Goal: Task Accomplishment & Management: Complete application form

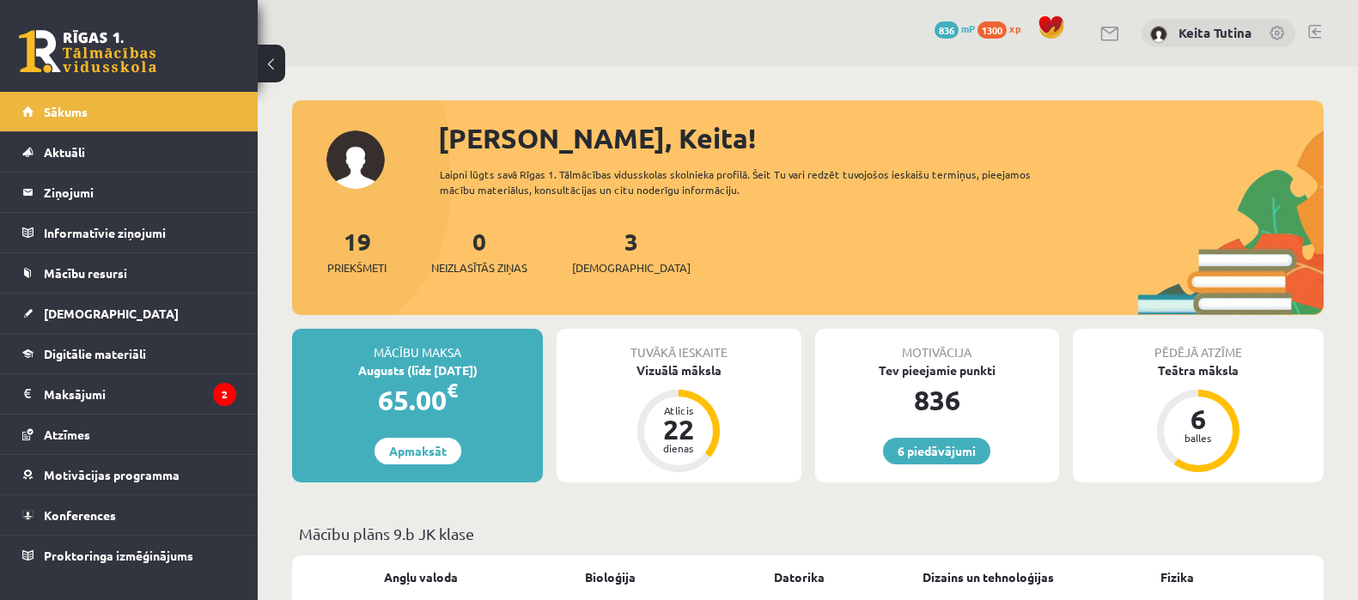
click at [633, 256] on div "19 Priekšmeti 0 Neizlasītās ziņas 3 Ieskaites" at bounding box center [807, 269] width 1031 height 92
click at [603, 244] on link "3 Ieskaites" at bounding box center [631, 251] width 118 height 51
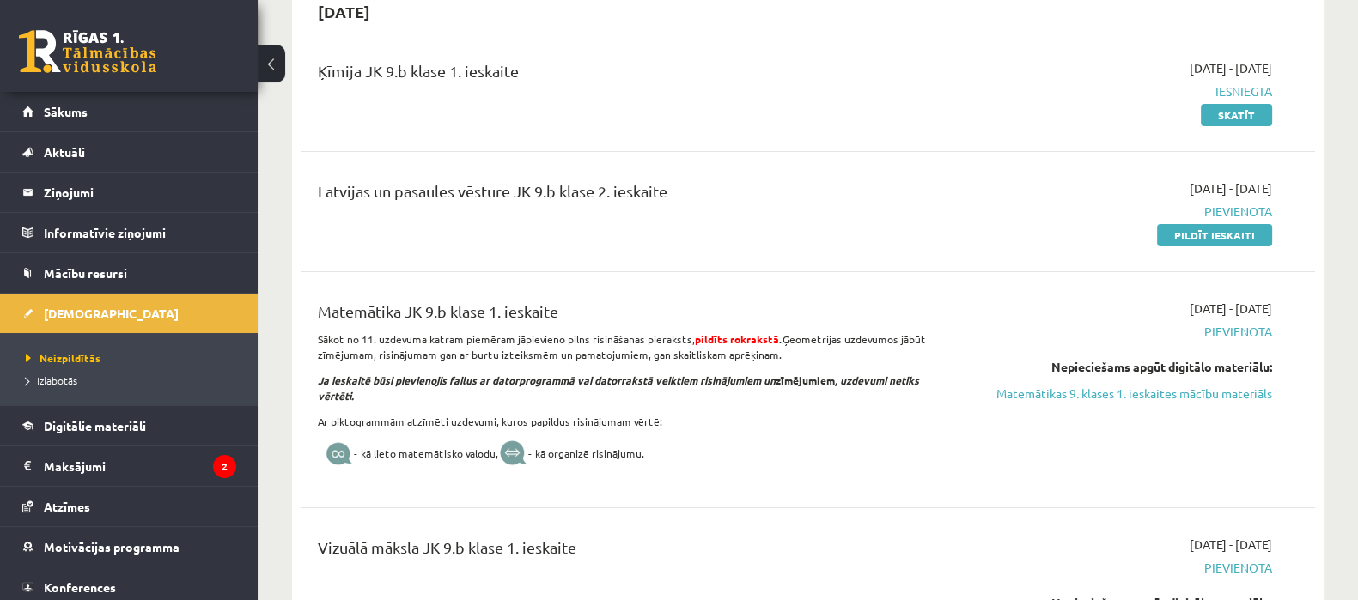
scroll to position [440, 0]
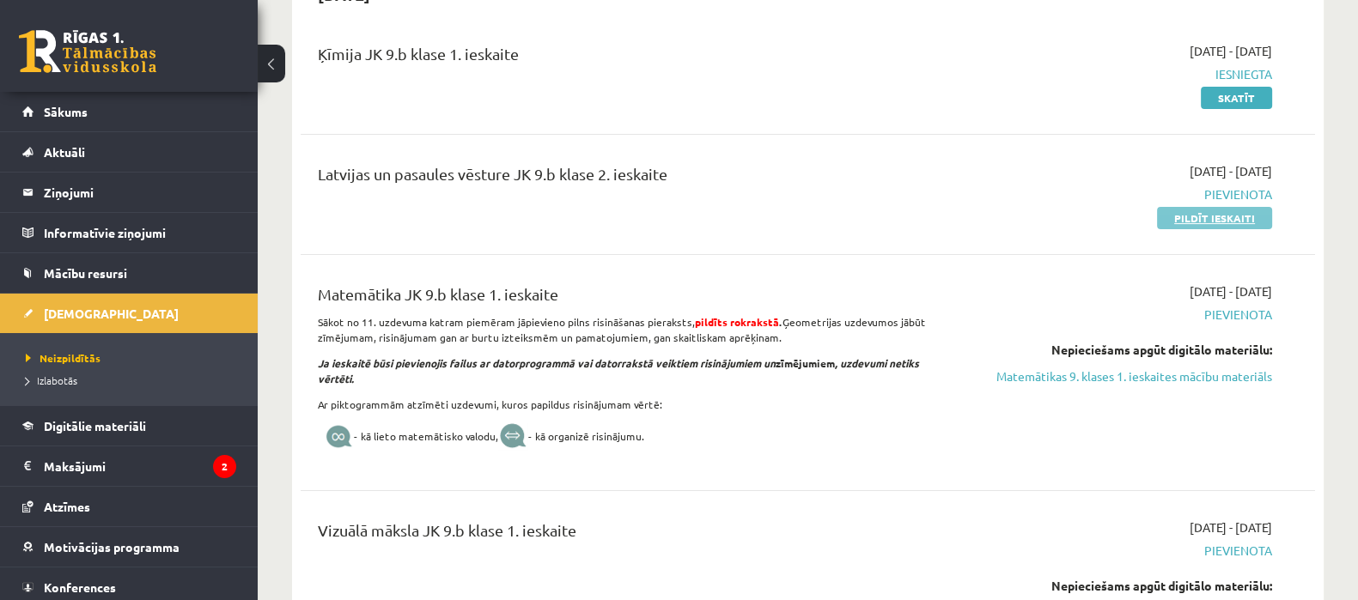
click at [1190, 223] on link "Pildīt ieskaiti" at bounding box center [1214, 218] width 115 height 22
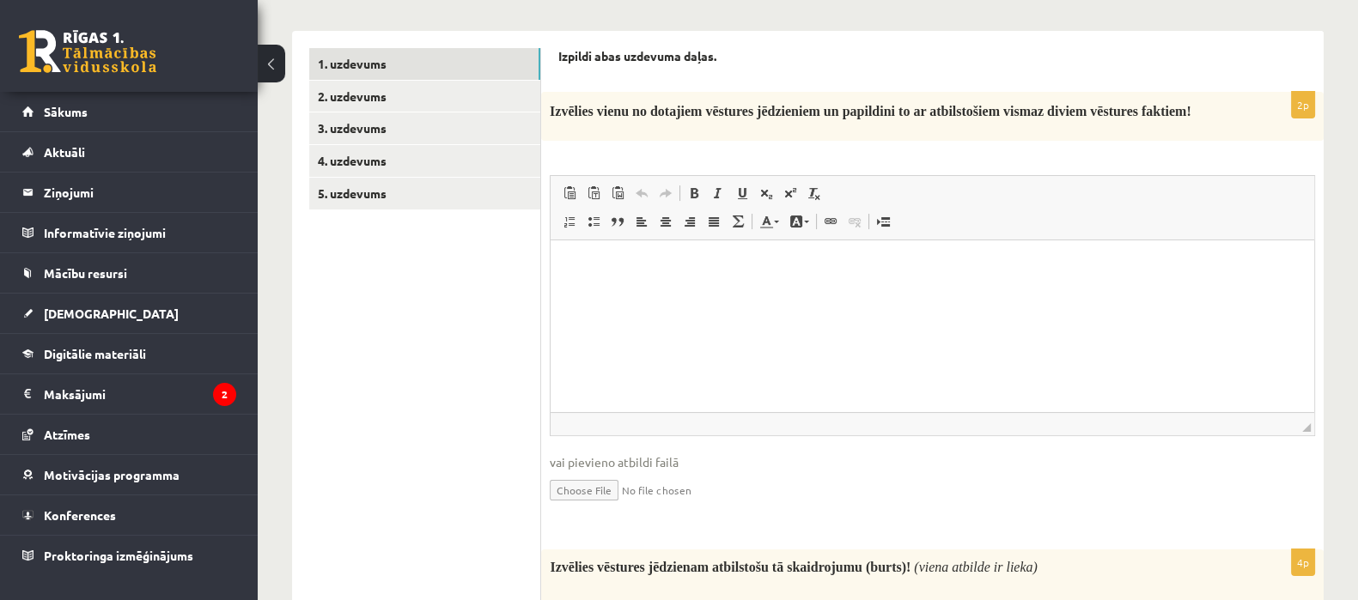
scroll to position [247, 0]
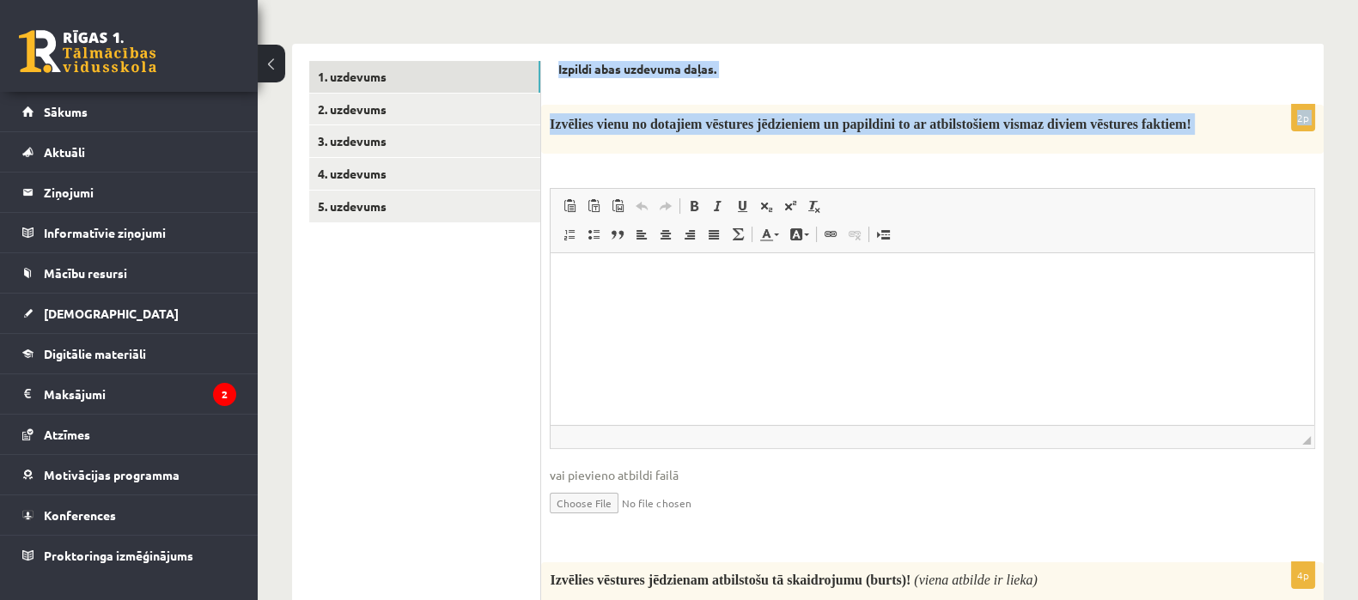
drag, startPoint x: 1096, startPoint y: 317, endPoint x: 745, endPoint y: 285, distance: 351.8
copy form "Izpildi abas uzdevuma daļas. 2p Izvēlies vienu no dotajiem vēstures jēdzieniem …"
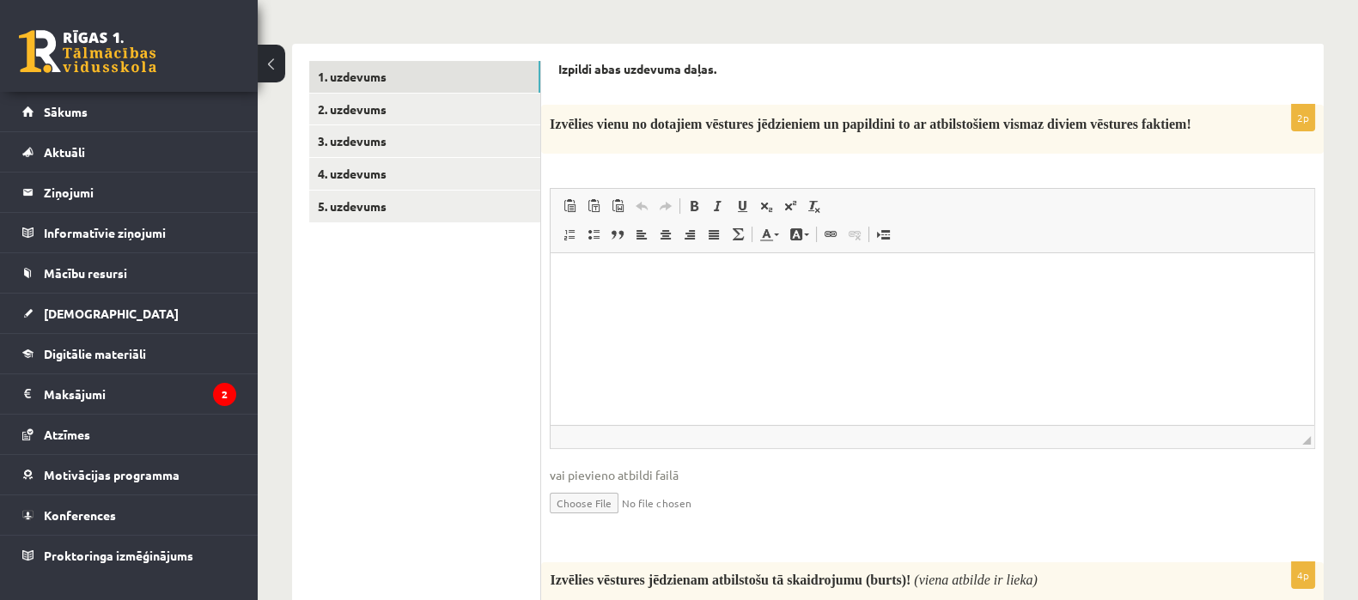
click at [655, 284] on p "Editor, wiswyg-editor-user-answer-47433801034140" at bounding box center [932, 279] width 729 height 18
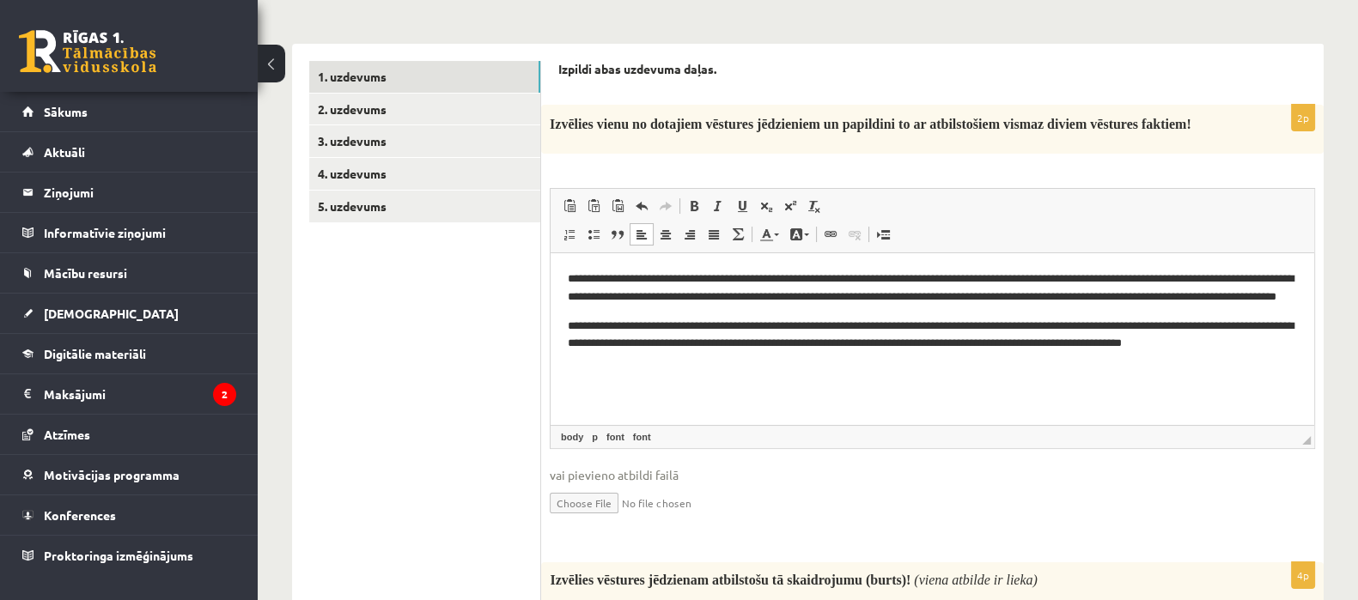
click at [568, 276] on font "**********" at bounding box center [931, 287] width 726 height 29
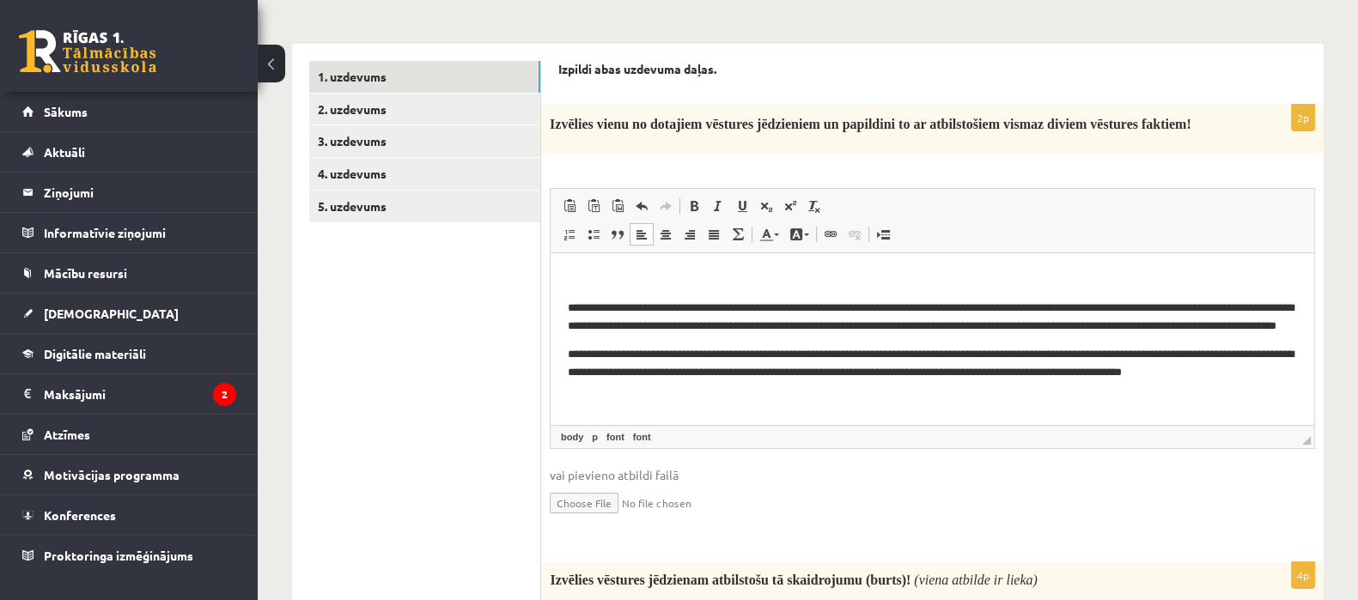
click at [578, 277] on p "Editor, wiswyg-editor-user-answer-47433801034140" at bounding box center [932, 279] width 729 height 18
click at [687, 212] on span at bounding box center [694, 206] width 14 height 14
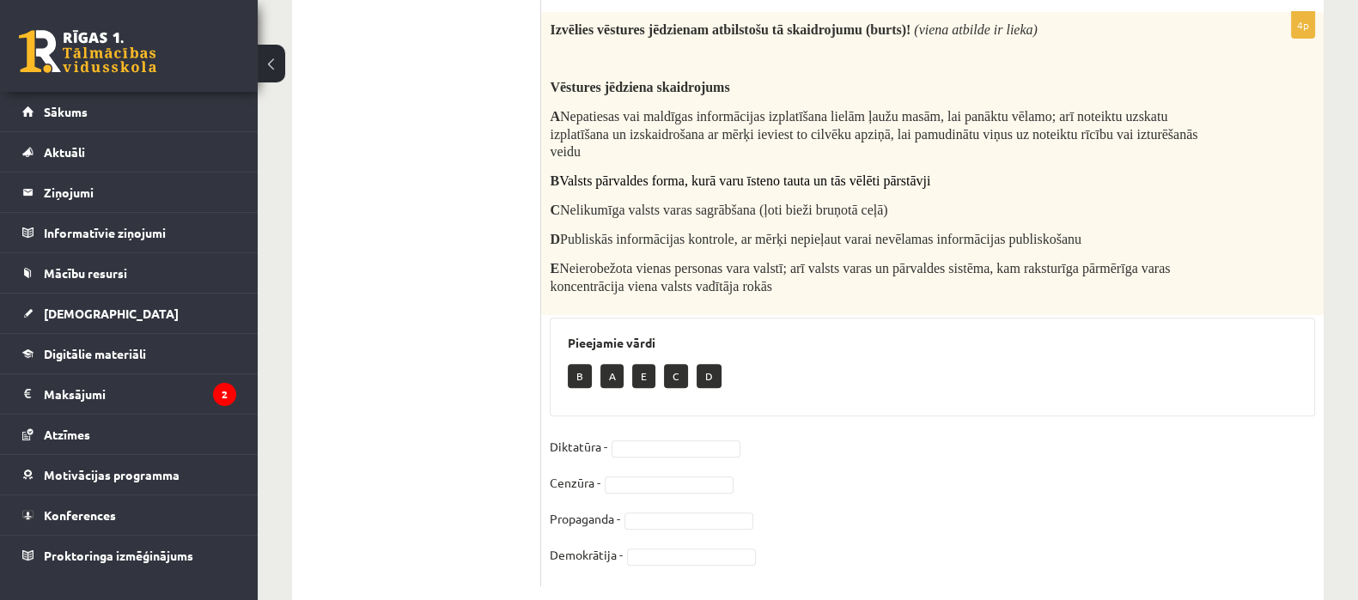
scroll to position [835, 0]
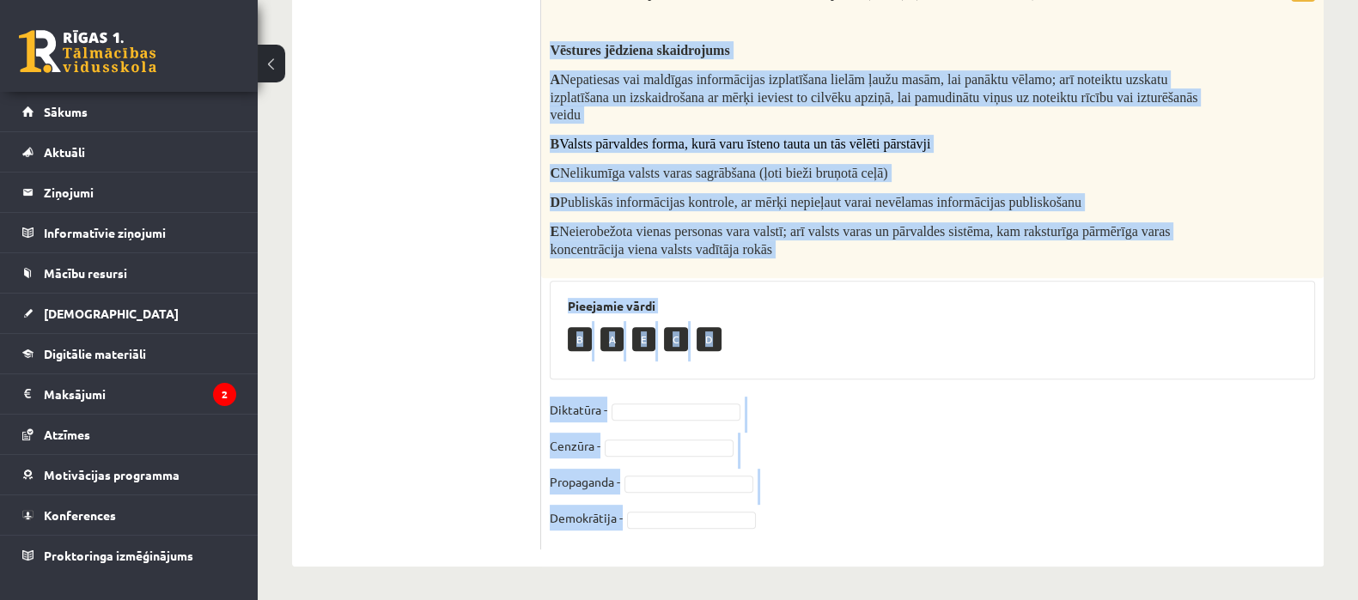
drag, startPoint x: 550, startPoint y: 40, endPoint x: 811, endPoint y: 508, distance: 536.3
click at [811, 508] on div "4p Izvēlies vēstures jēdzienam atbilstošu tā skaidrojumu (burts)! (viena atbild…" at bounding box center [932, 262] width 782 height 574
copy div "Vēstures jēdziena skaidrojums A Nepatiesas vai maldīgas informācijas izplatīšan…"
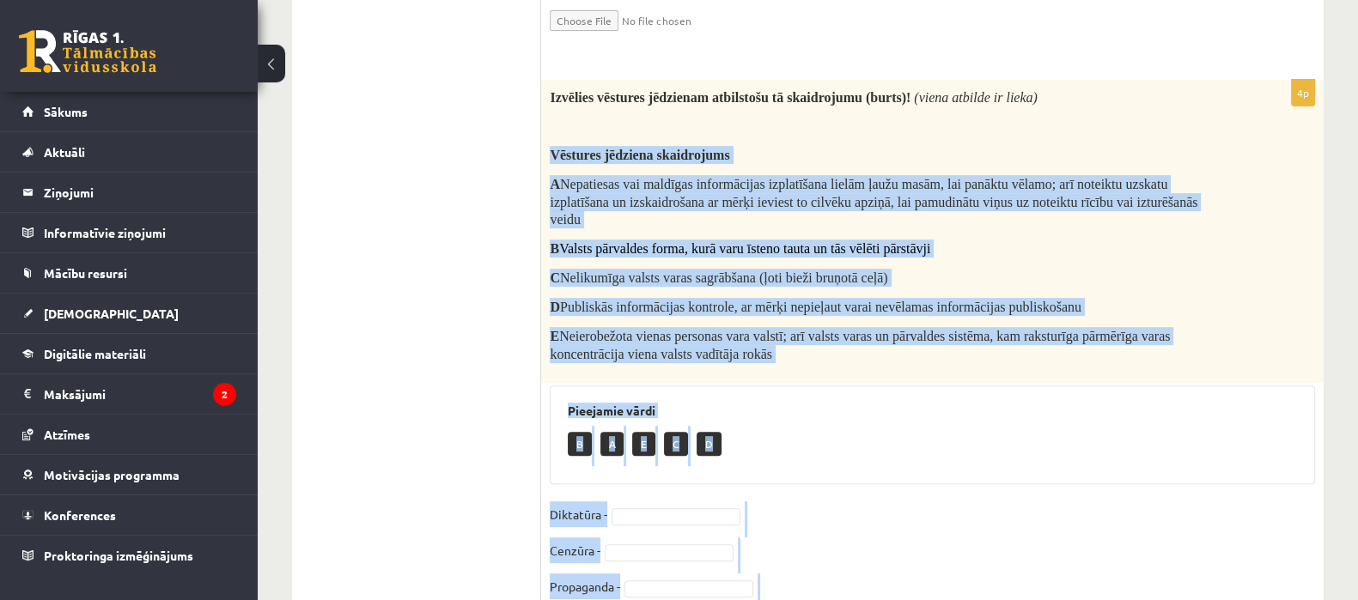
scroll to position [732, 0]
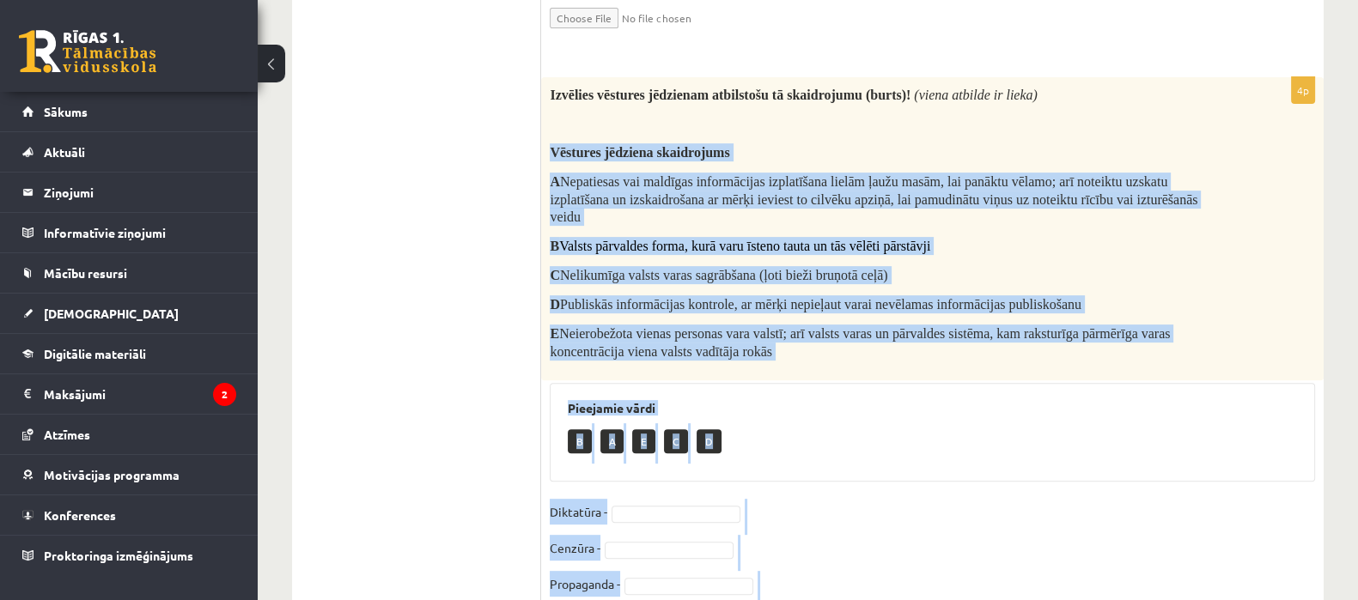
click at [1225, 362] on div "Izvēlies vēstures jēdzienam atbilstošu tā skaidrojumu (burts)! (viena atbilde i…" at bounding box center [932, 228] width 782 height 302
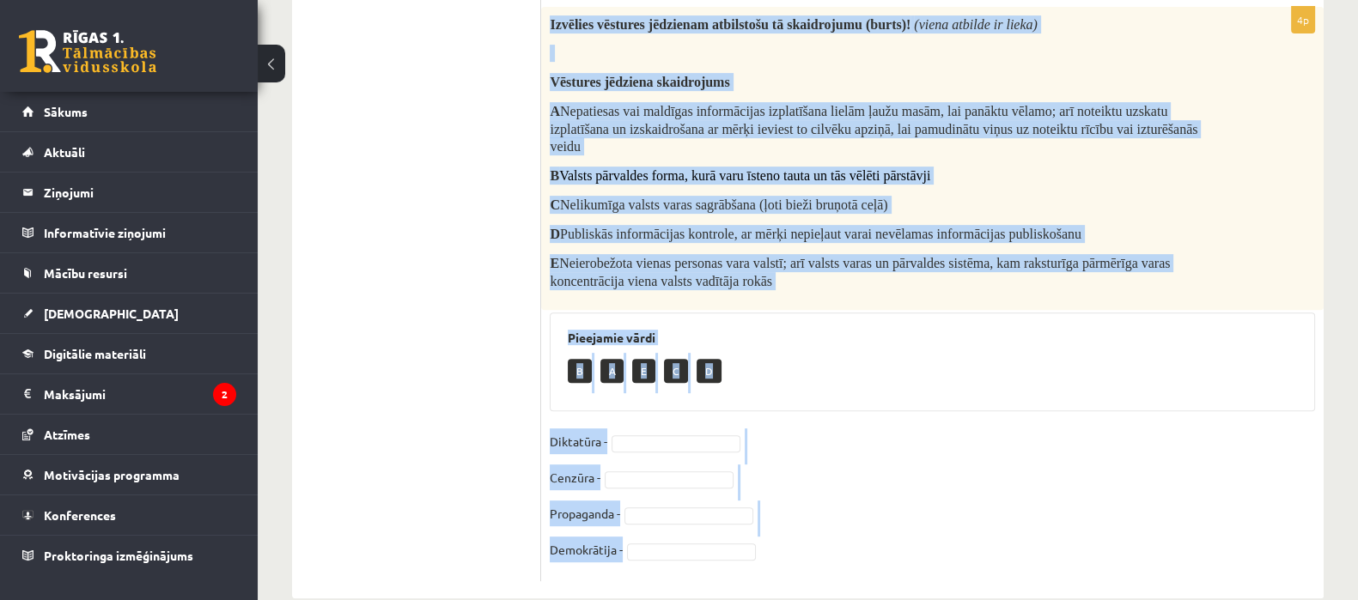
scroll to position [835, 0]
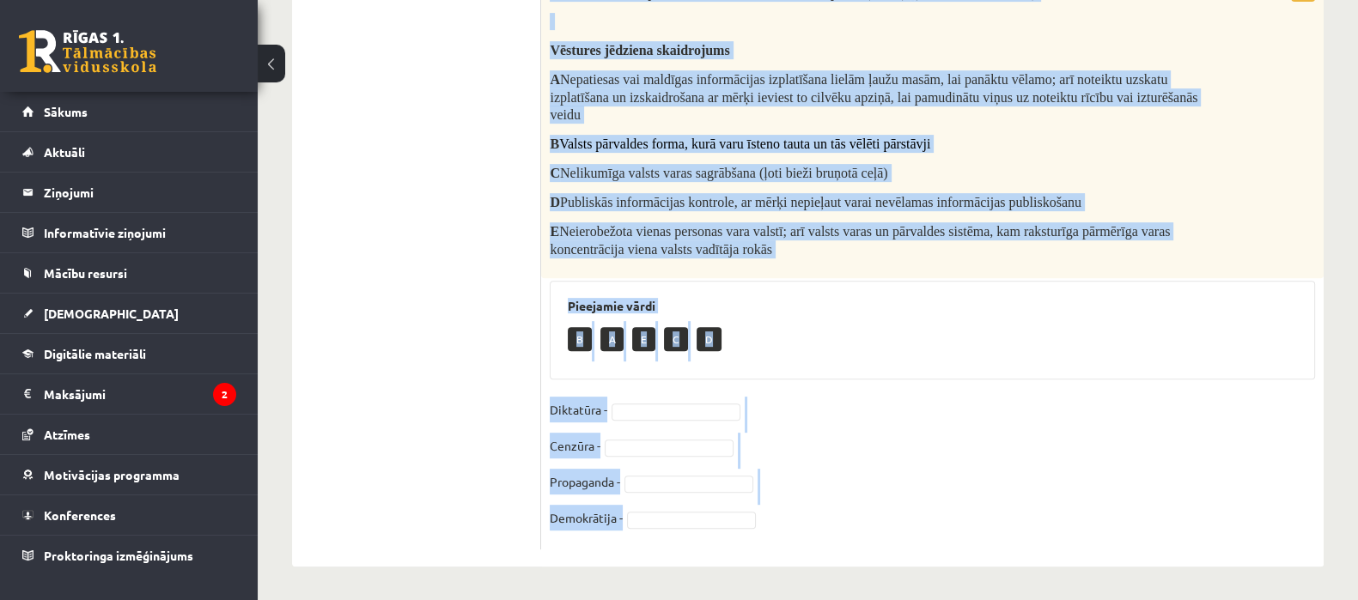
drag, startPoint x: 549, startPoint y: 82, endPoint x: 991, endPoint y: 586, distance: 670.5
copy div "Loremips dolorsit ametconse adipiscing el seddoeiusmo (tempo)! (incid utlabor e…"
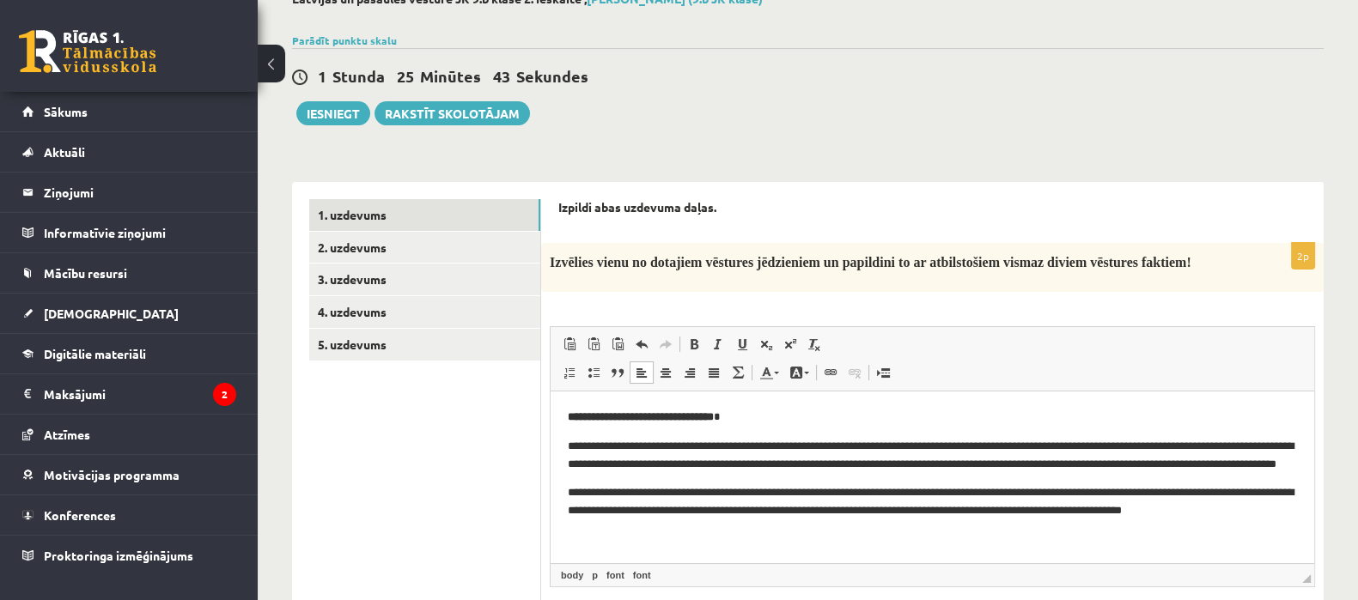
scroll to position [104, 0]
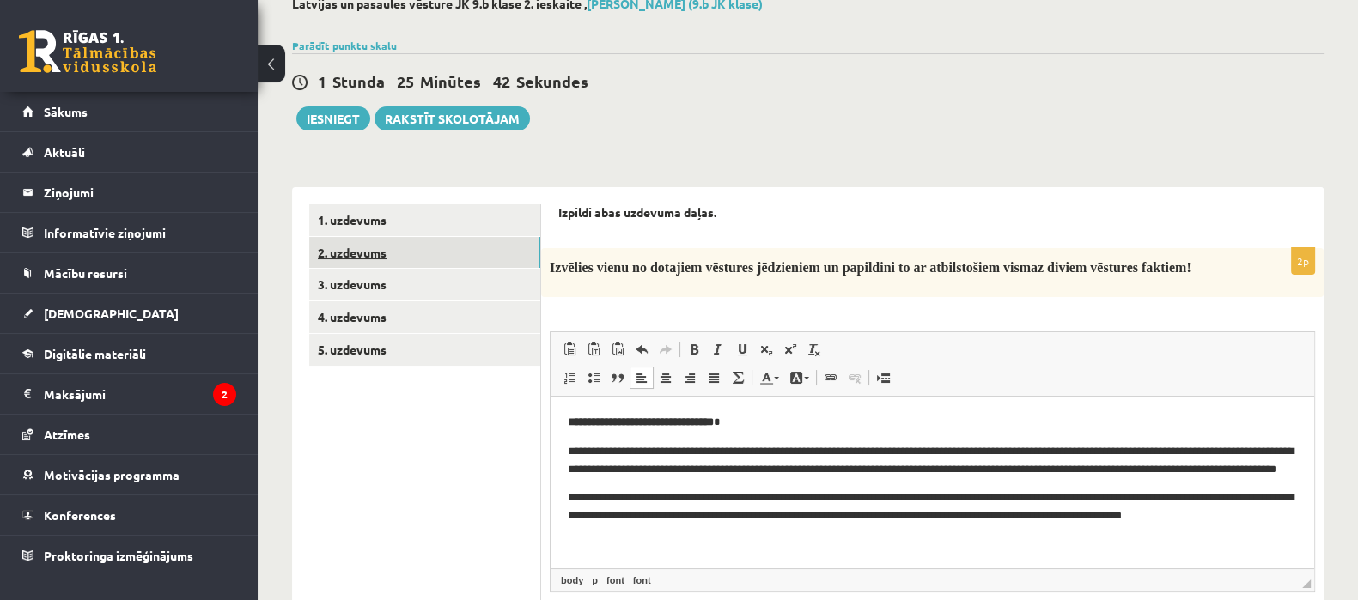
click at [501, 238] on link "2. uzdevums" at bounding box center [424, 253] width 231 height 32
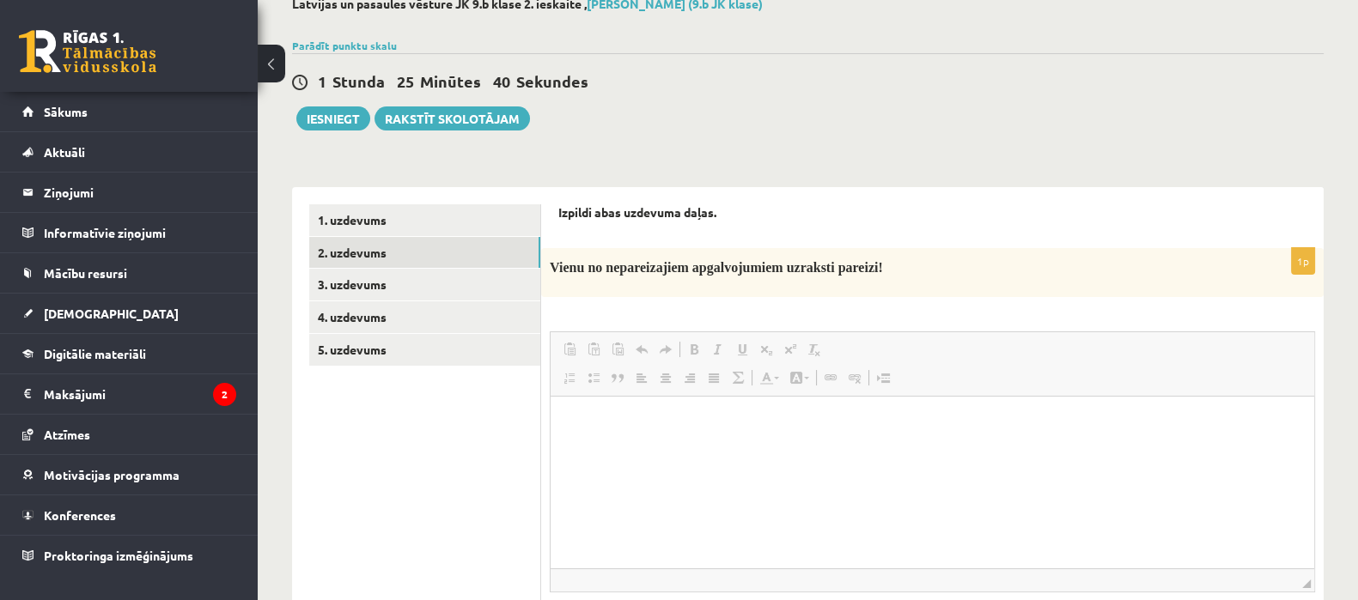
scroll to position [0, 0]
drag, startPoint x: 556, startPoint y: 210, endPoint x: 608, endPoint y: 237, distance: 58.4
click at [684, 139] on div "**********" at bounding box center [808, 596] width 1100 height 1268
drag, startPoint x: 558, startPoint y: 210, endPoint x: 626, endPoint y: 212, distance: 67.9
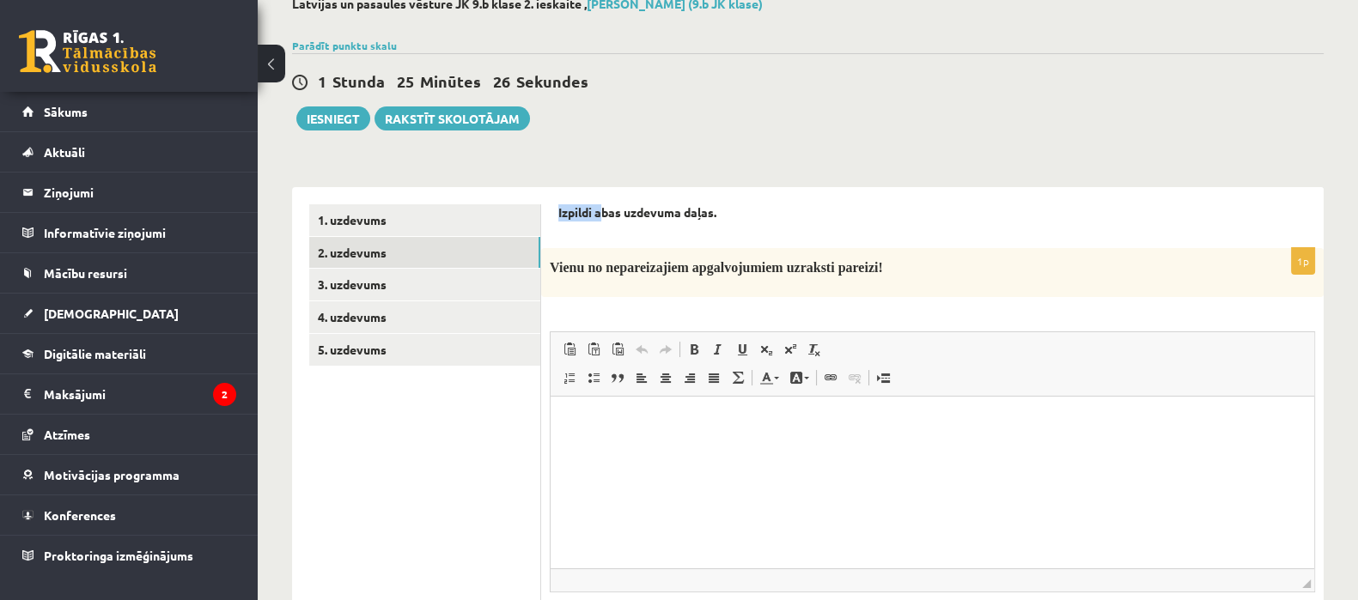
click at [611, 212] on strong "Izpildi abas uzdevuma daļas." at bounding box center [637, 211] width 158 height 15
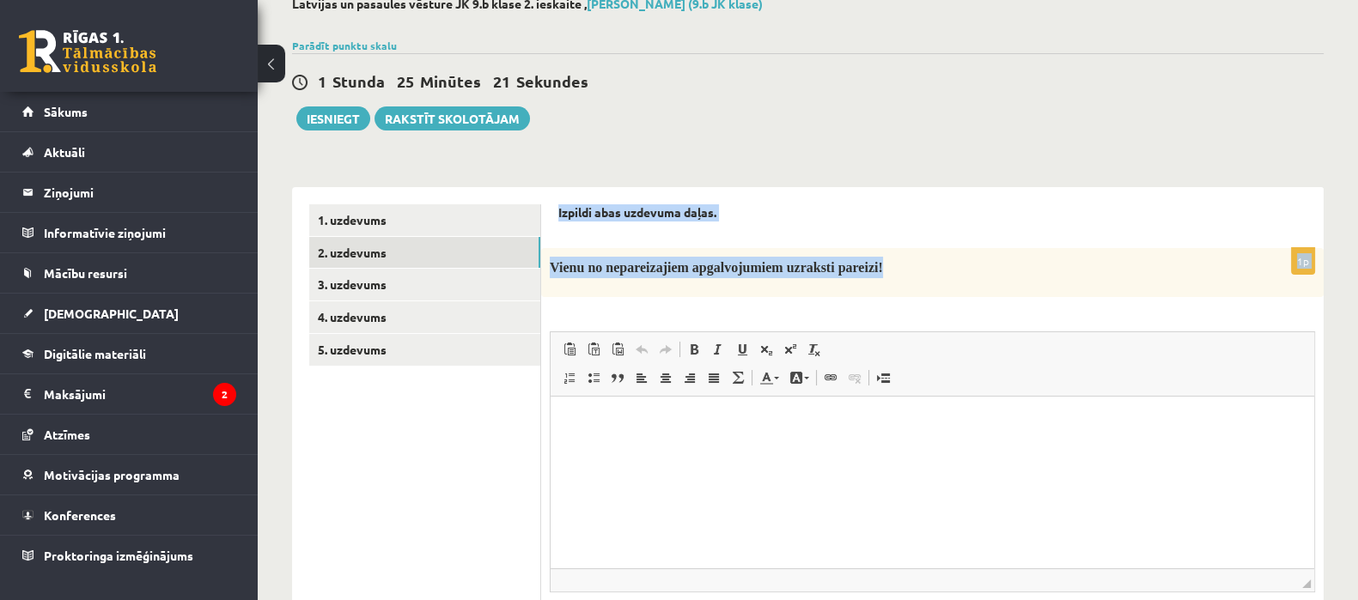
drag, startPoint x: 557, startPoint y: 214, endPoint x: 906, endPoint y: 264, distance: 352.2
copy form "Izpildi abas uzdevuma daļas. 1p Vienu no nepareizajiem apgalvojumiem uzraksti p…"
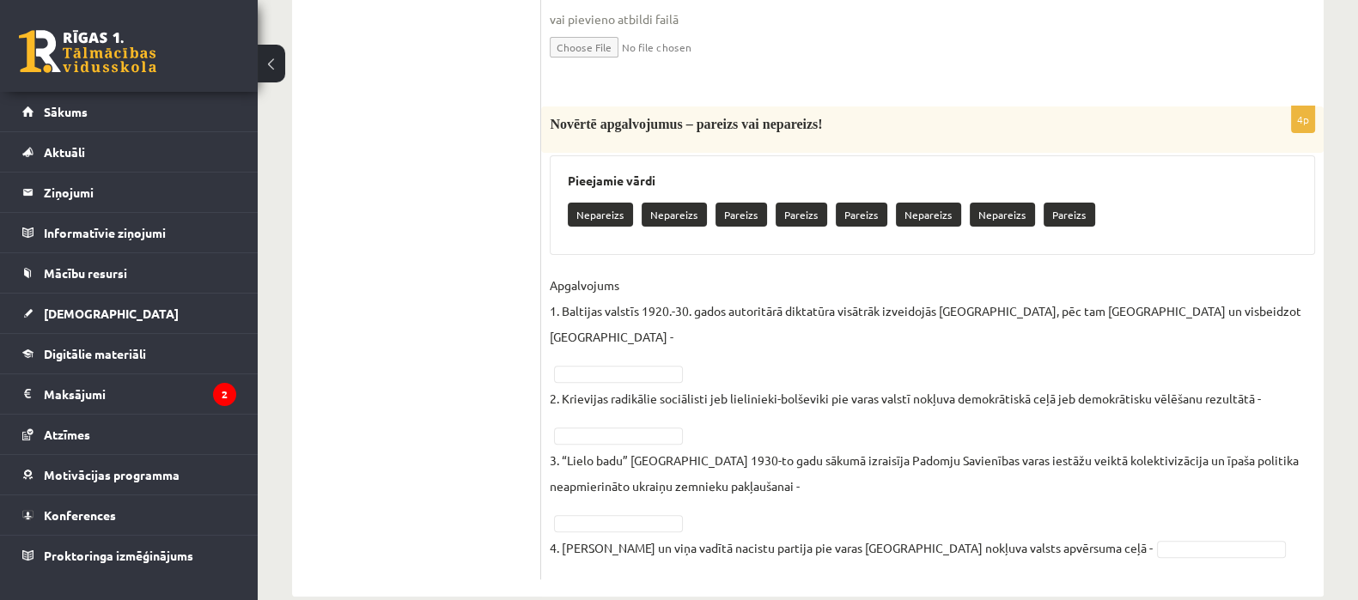
scroll to position [708, 0]
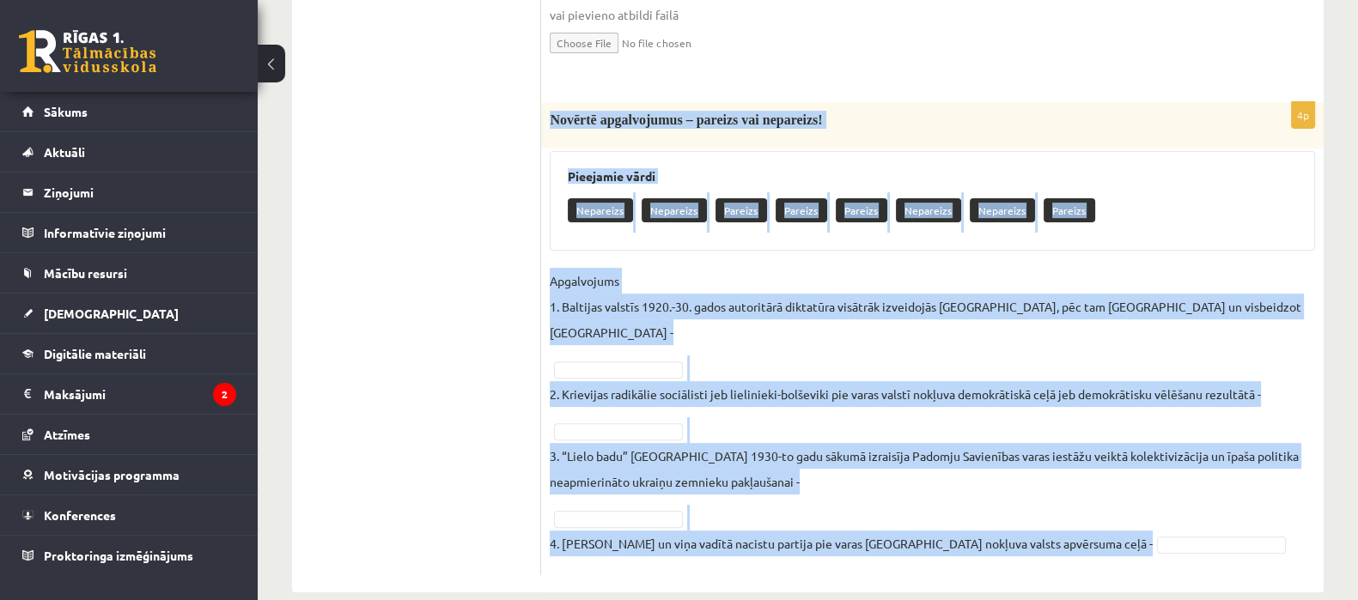
drag, startPoint x: 545, startPoint y: 115, endPoint x: 1075, endPoint y: 534, distance: 675.5
click at [1075, 534] on div "4p Novērtē apgalvojumus – pareizs vai nepareizs! Pieejamie vārdi Nepareizs Nepa…" at bounding box center [932, 338] width 782 height 473
copy div "Novērtē apgalvojumus – pareizs vai nepareizs! Pieejamie vārdi Nepareizs Neparei…"
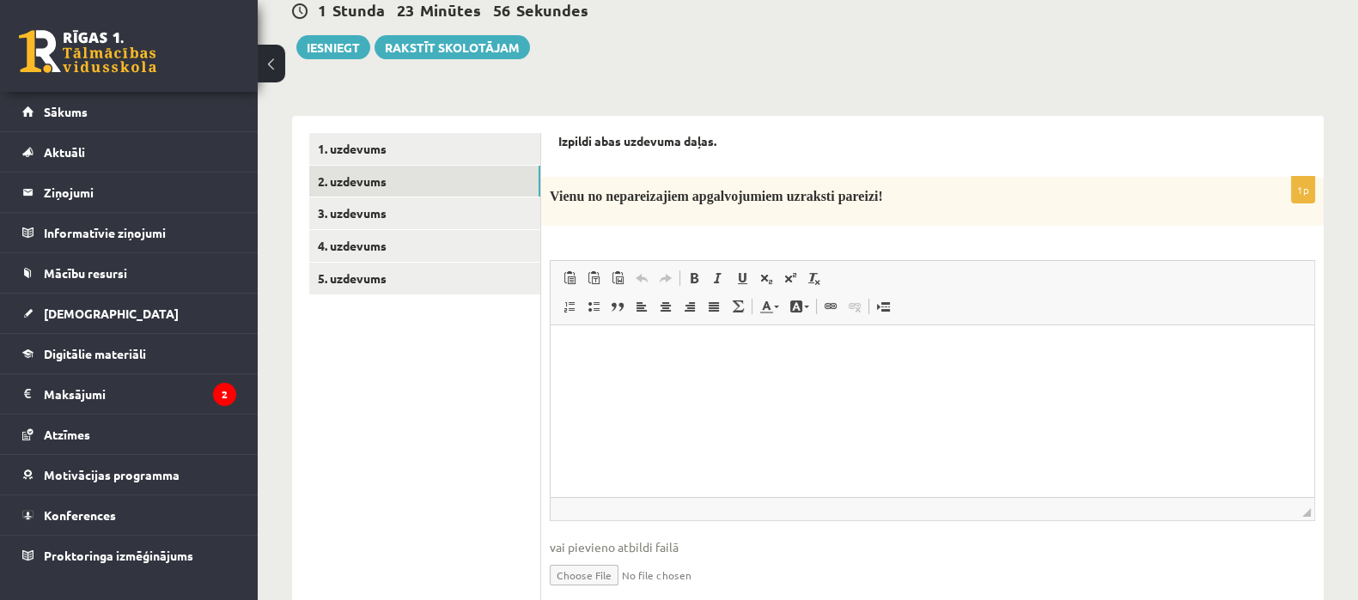
scroll to position [166, 0]
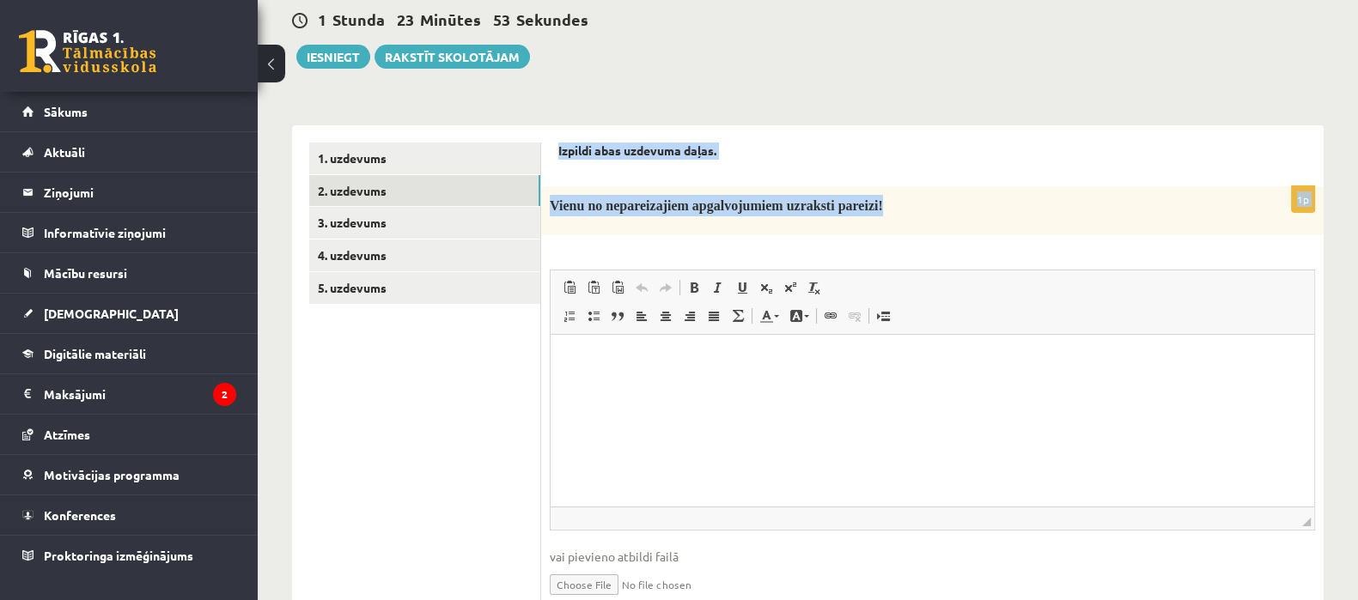
drag, startPoint x: 550, startPoint y: 146, endPoint x: 931, endPoint y: 204, distance: 384.9
copy form "Izpildi abas uzdevuma daļas. 1p Vienu no nepareizajiem apgalvojumiem uzraksti p…"
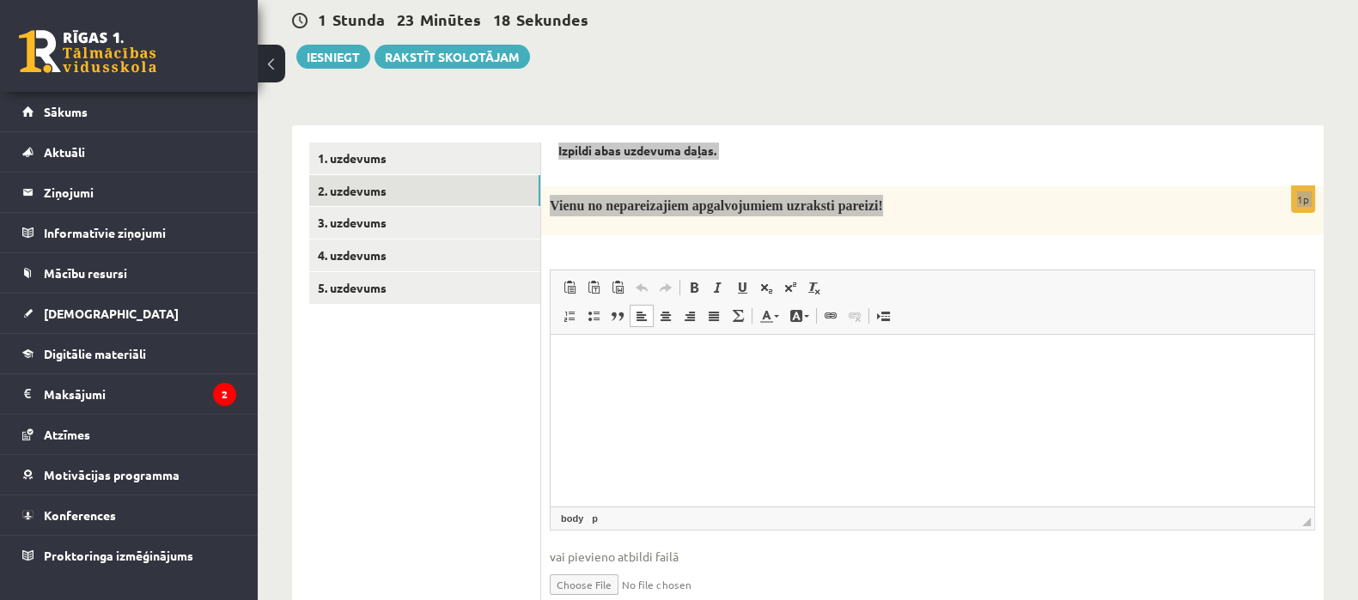
click at [701, 387] on html at bounding box center [931, 361] width 763 height 52
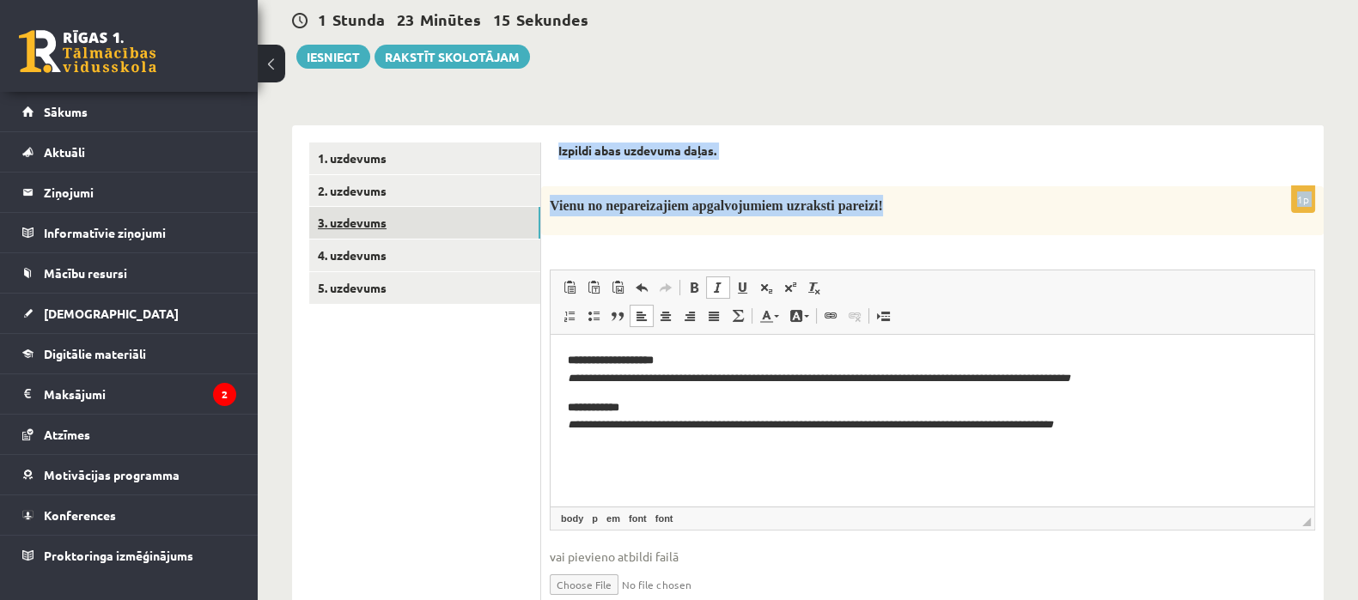
click at [460, 214] on link "3. uzdevums" at bounding box center [424, 223] width 231 height 32
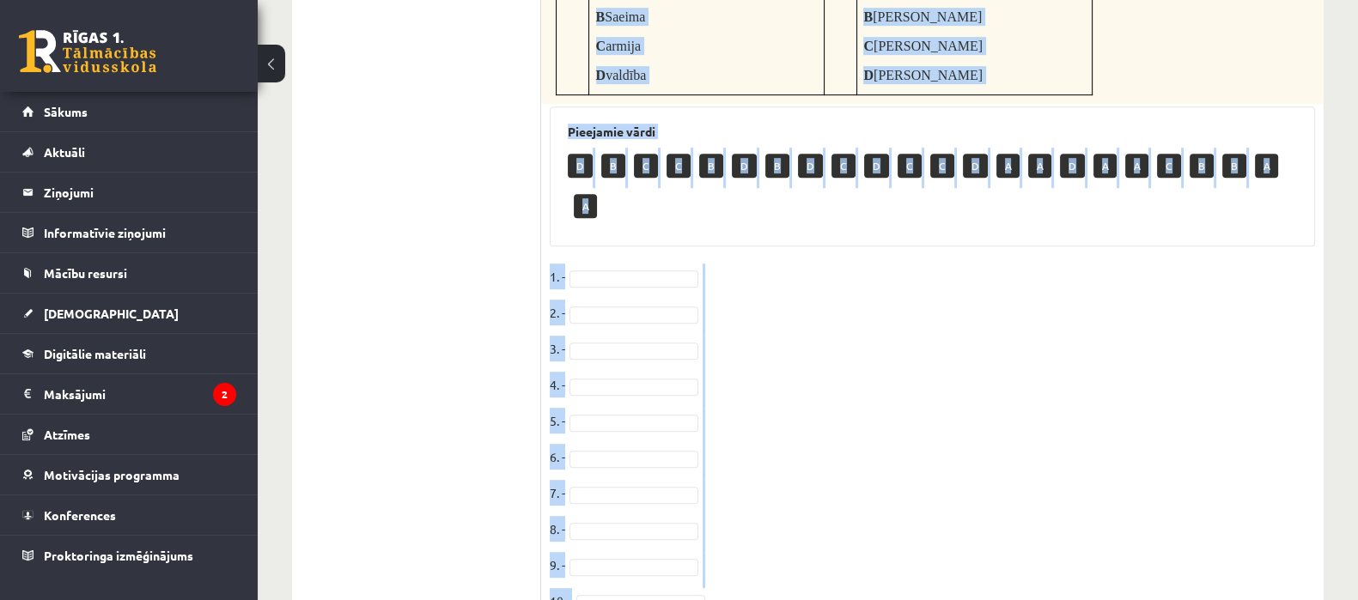
scroll to position [1109, 0]
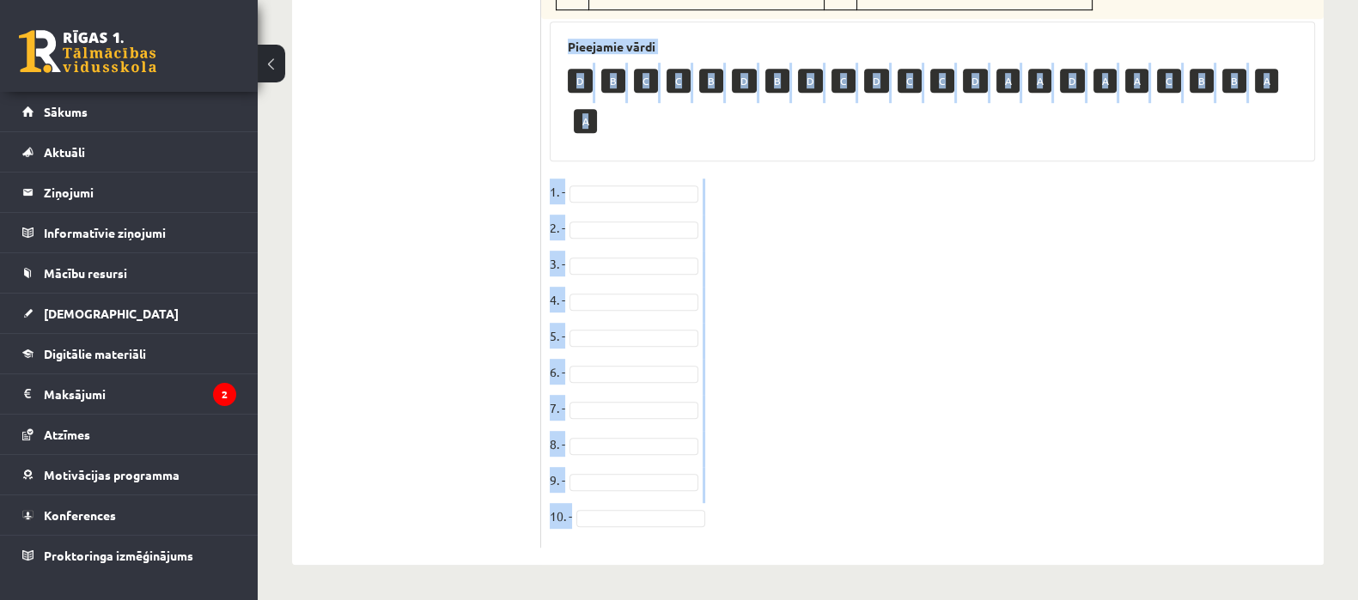
drag, startPoint x: 545, startPoint y: 125, endPoint x: 945, endPoint y: 605, distance: 624.4
copy div "Loremi dolors ametco! Adipis elitsed (doeiusmodt in utlabor etdolo) magna aliqu…"
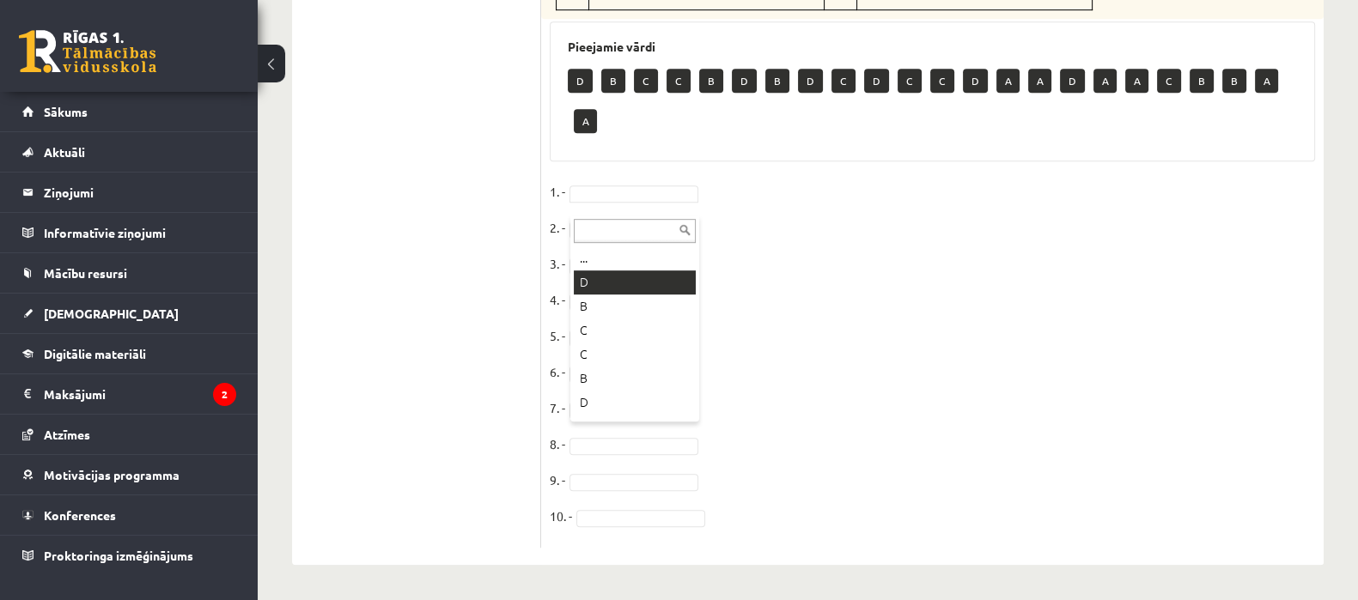
scroll to position [1069, 0]
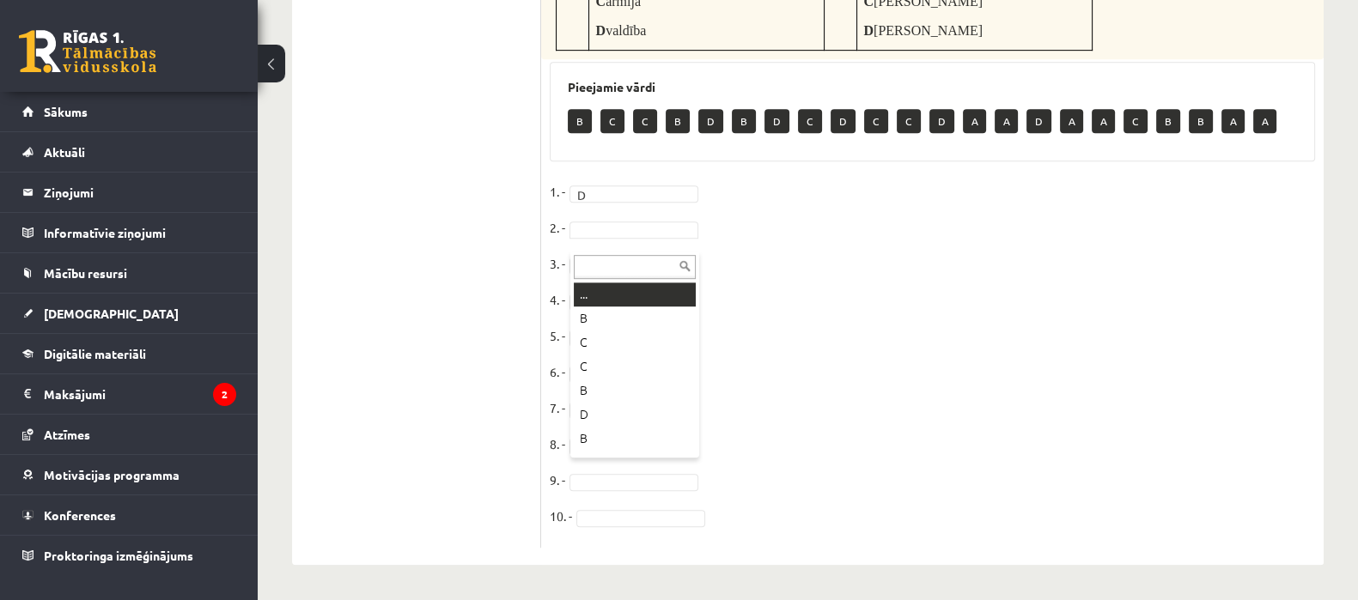
type input "*"
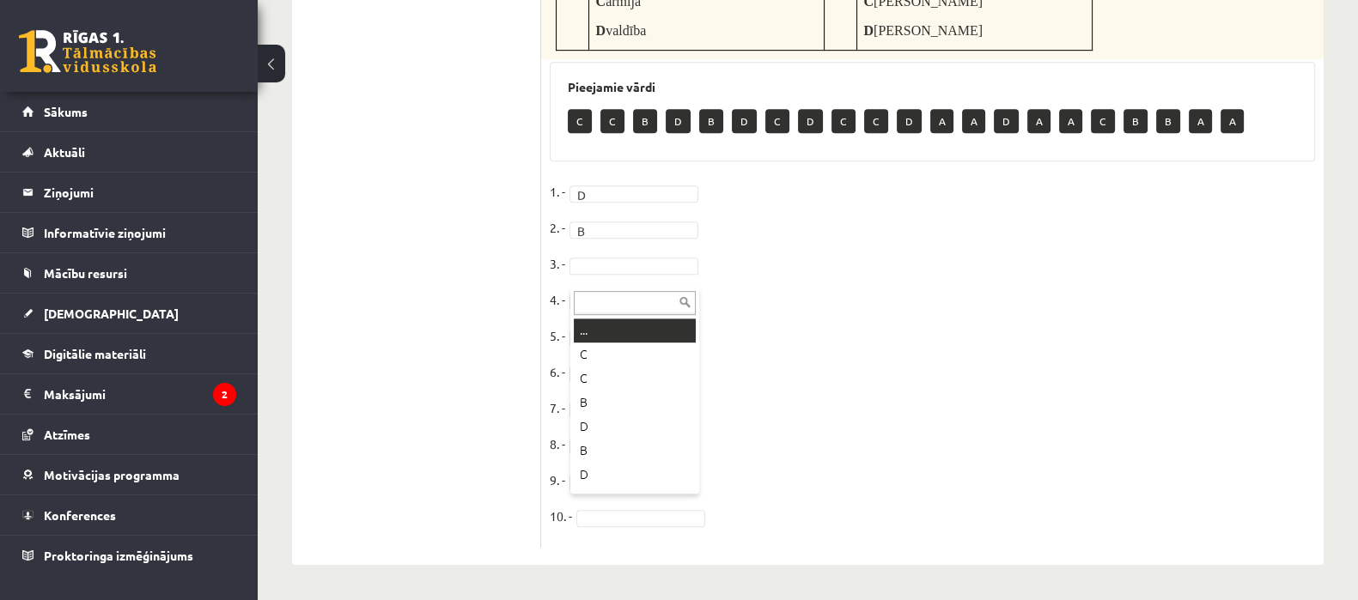
type input "*"
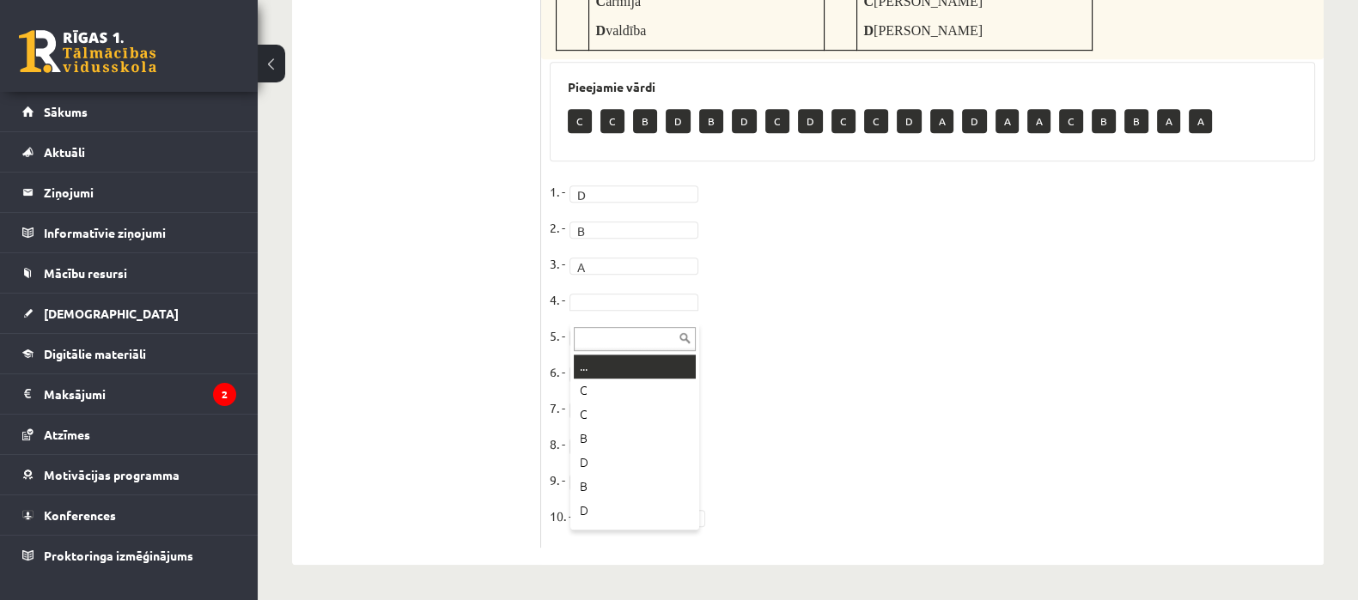
type input "*"
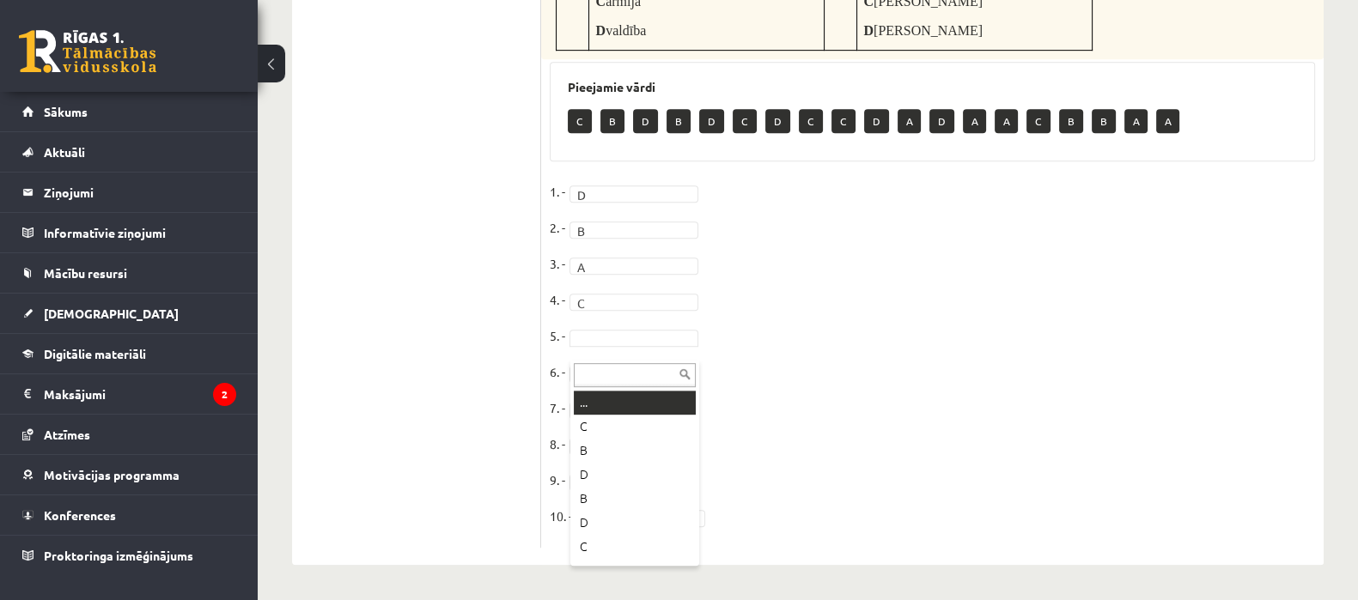
type input "*"
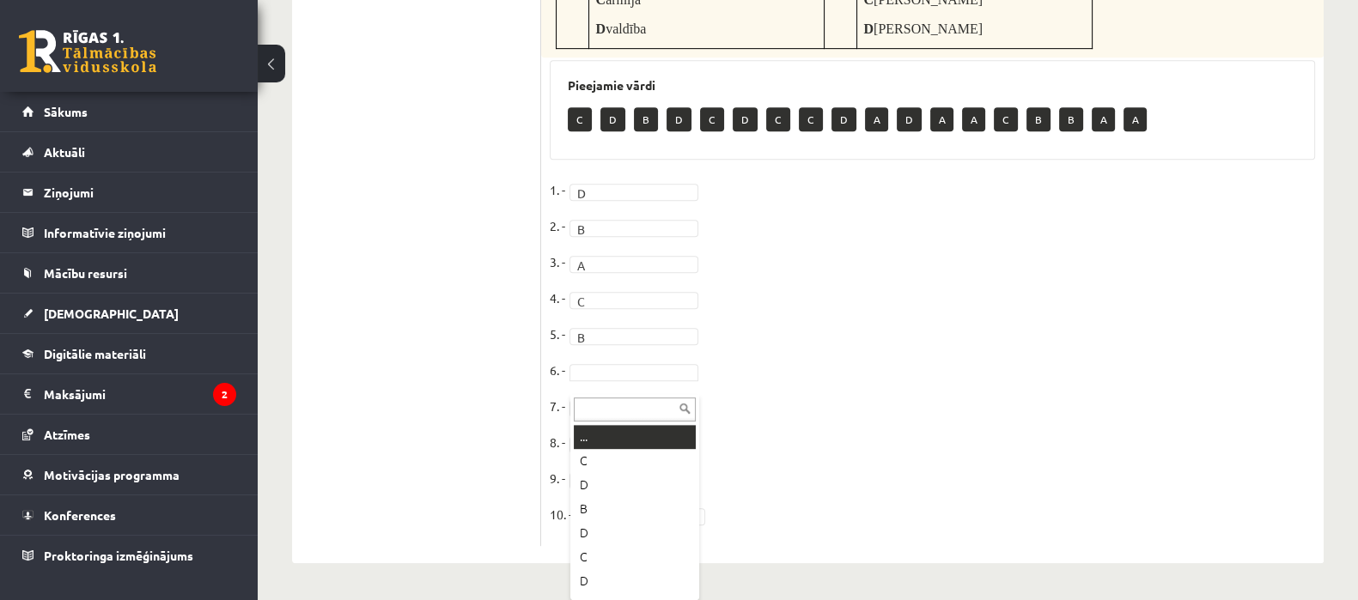
type input "*"
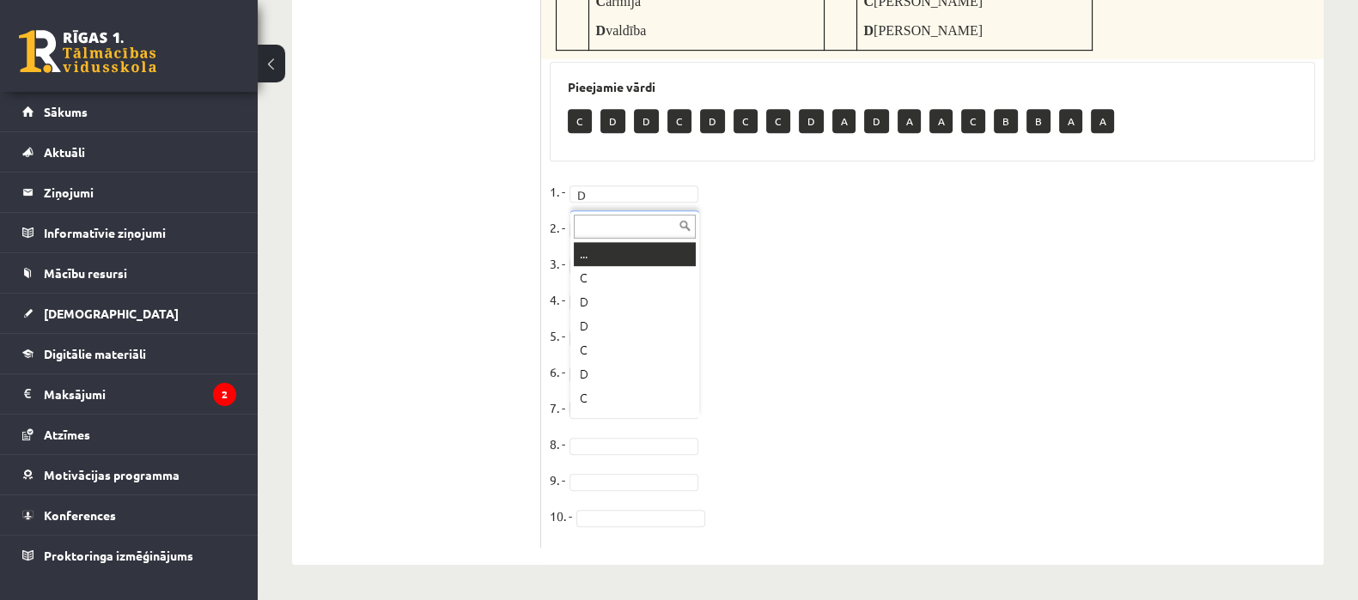
type input "*"
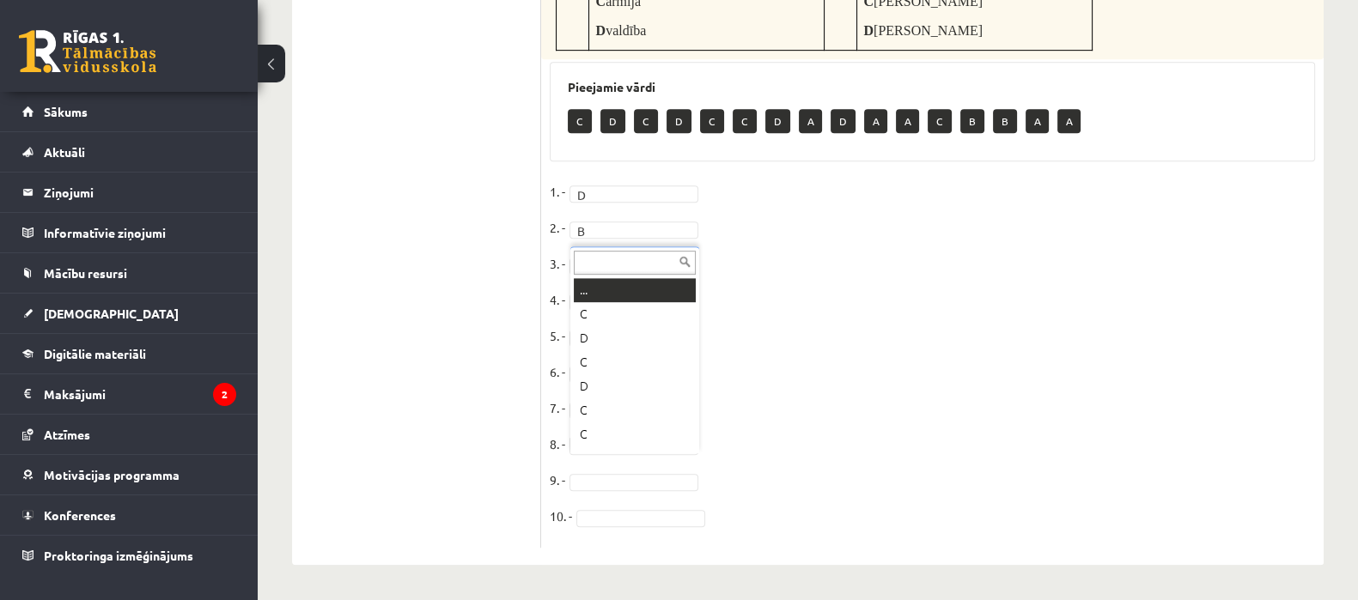
type input "*"
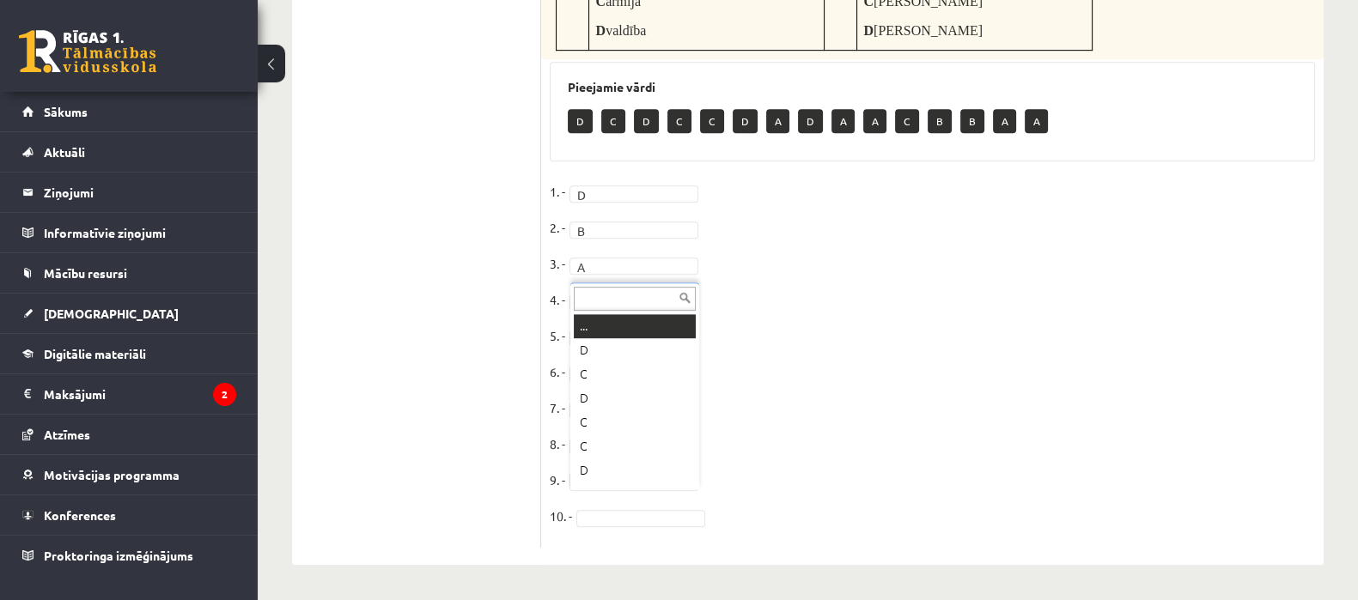
type input "*"
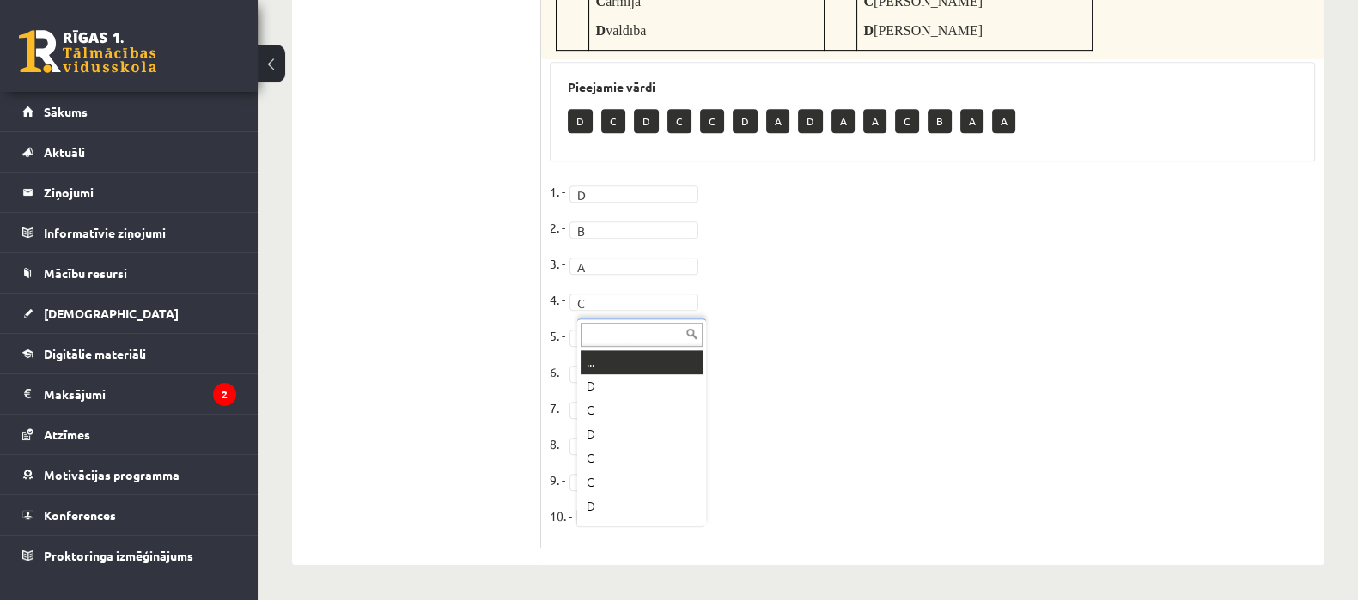
type input "*"
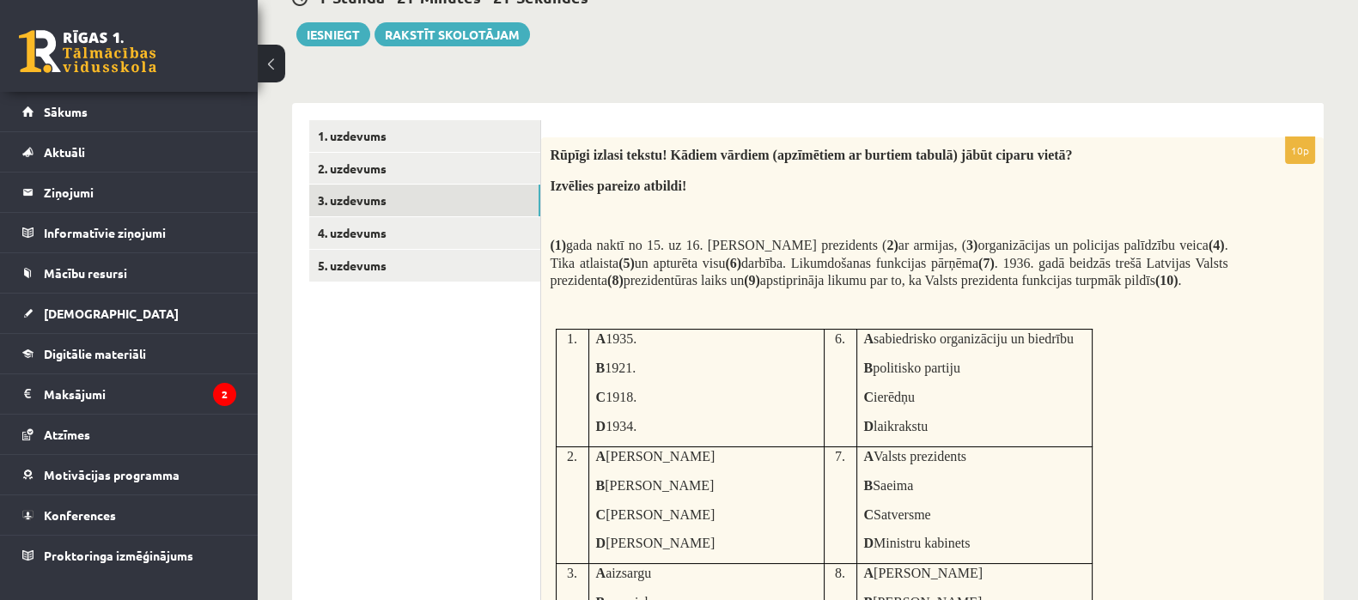
scroll to position [184, 0]
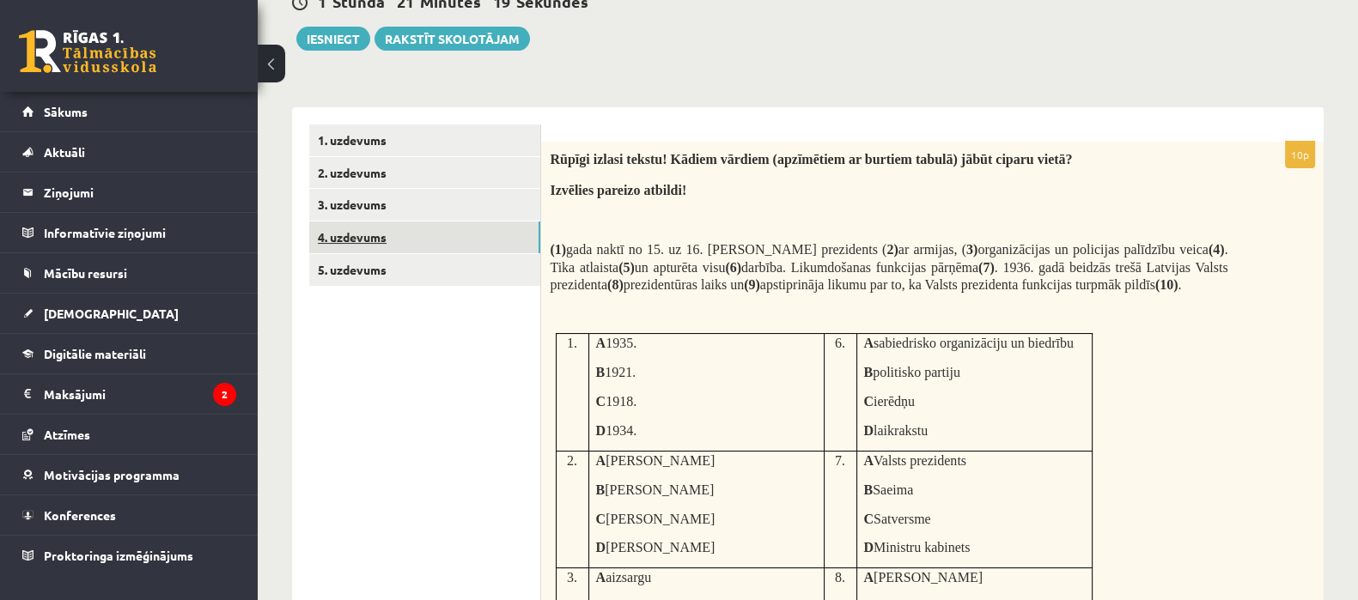
click at [447, 242] on link "4. uzdevums" at bounding box center [424, 238] width 231 height 32
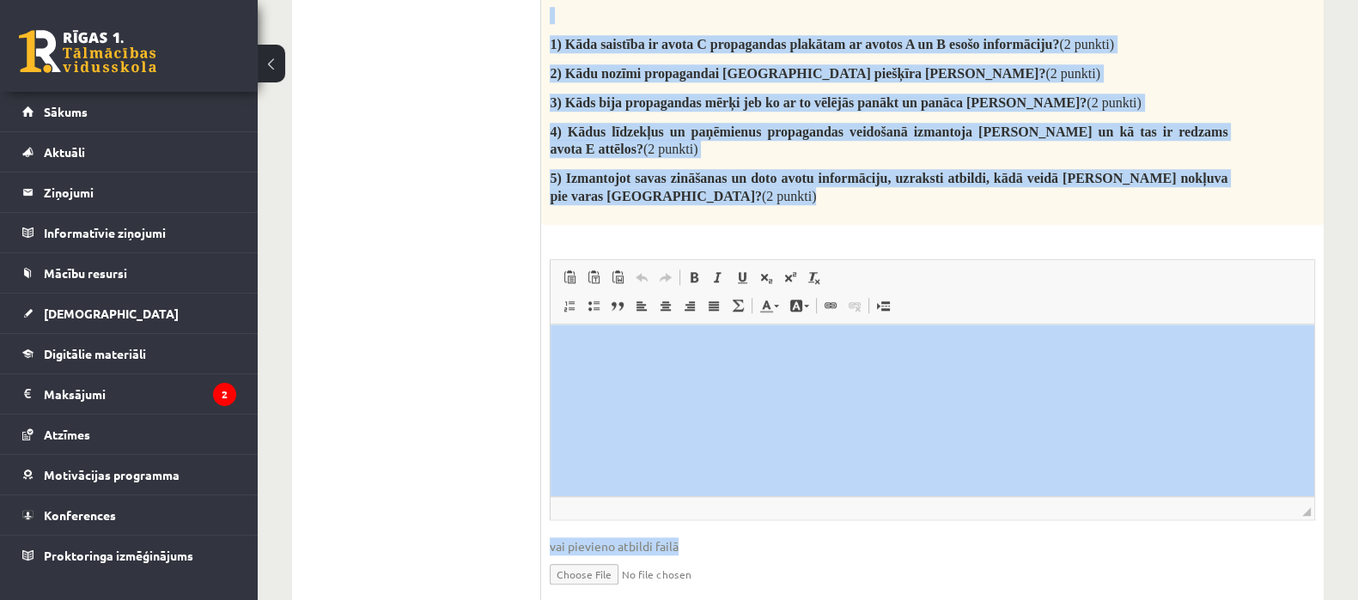
scroll to position [1978, 0]
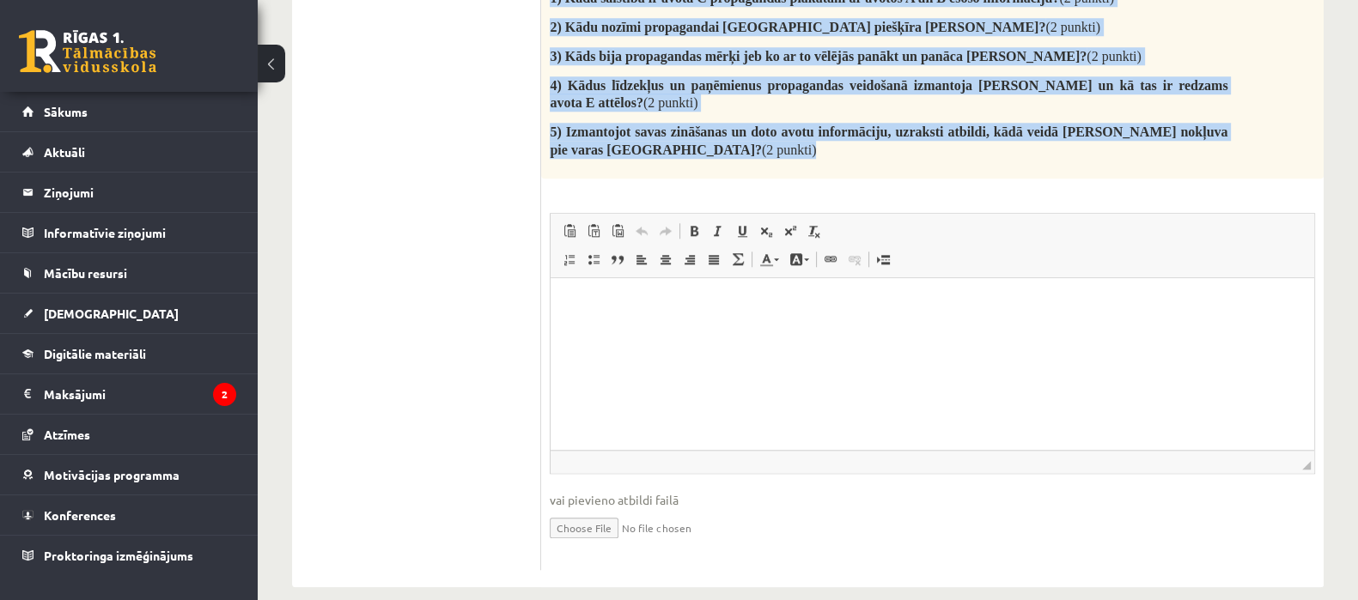
drag, startPoint x: 549, startPoint y: 161, endPoint x: 835, endPoint y: 178, distance: 286.5
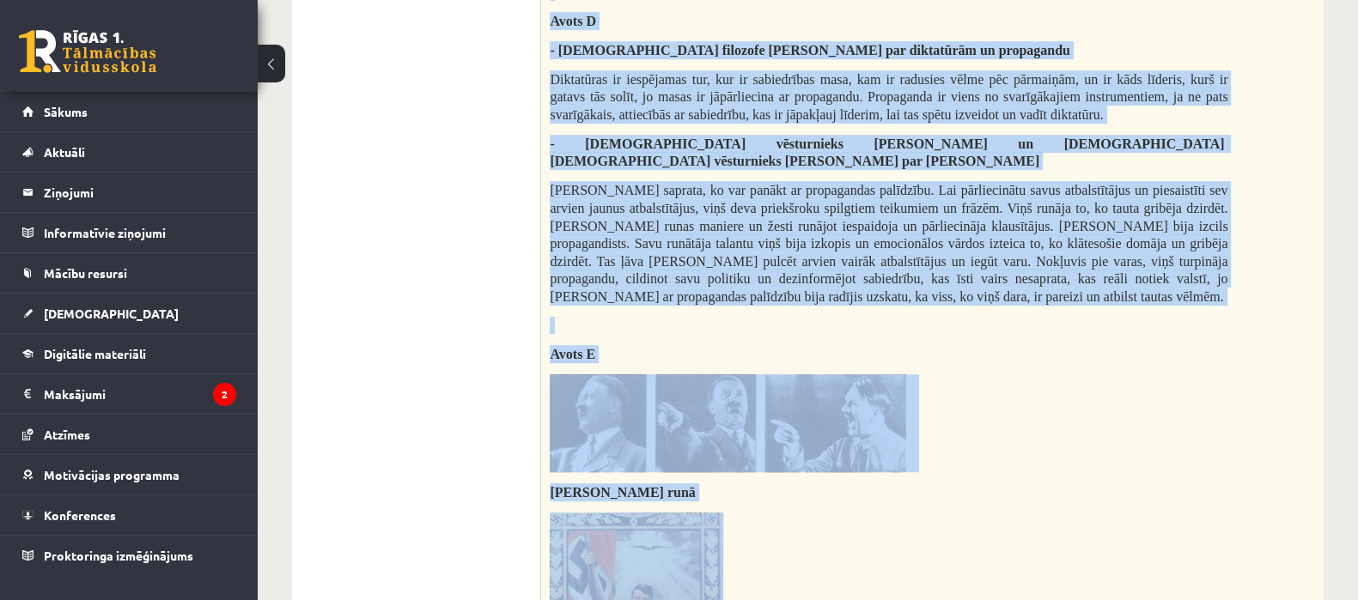
scroll to position [1181, 0]
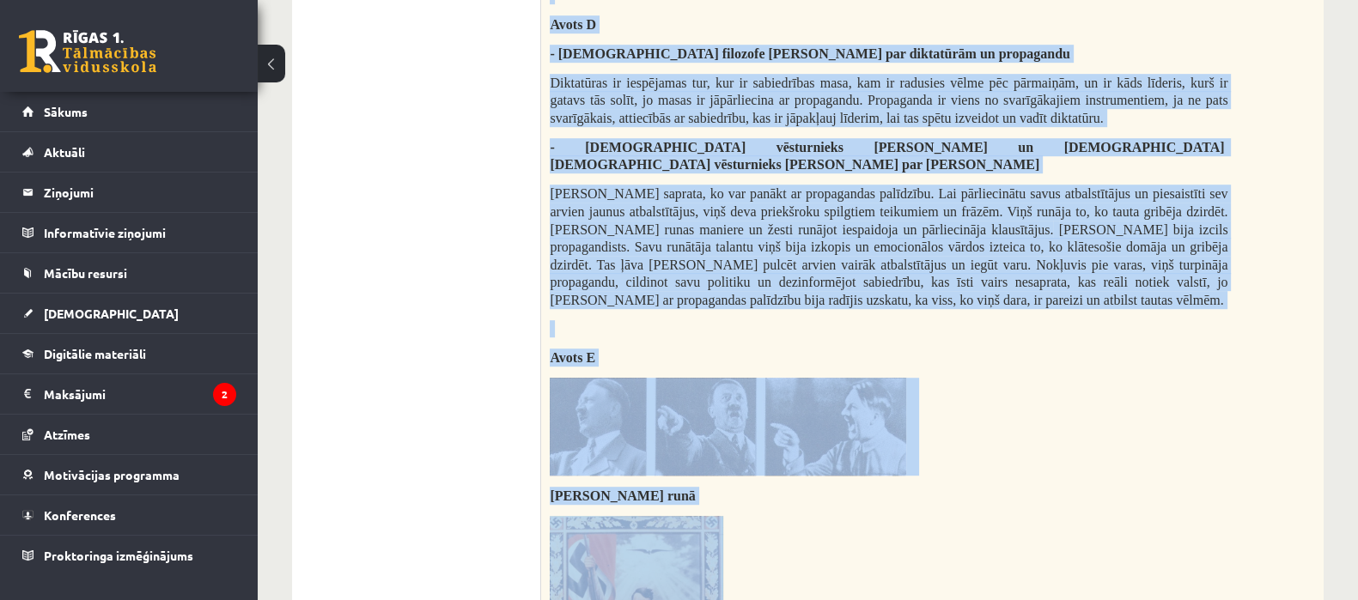
copy div "Loremi dolor sitame co adipisc el seddoeiusmo! Tempo I Utlab etdolore magn aliq…"
click at [956, 378] on p at bounding box center [888, 427] width 677 height 98
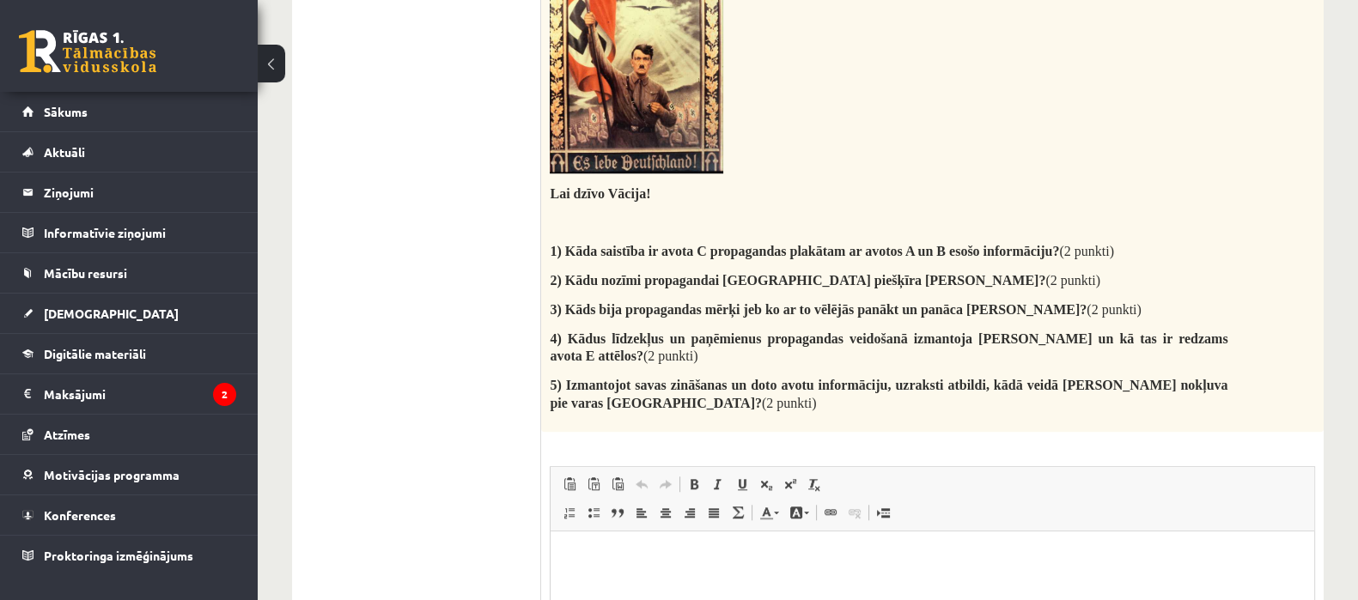
scroll to position [1777, 0]
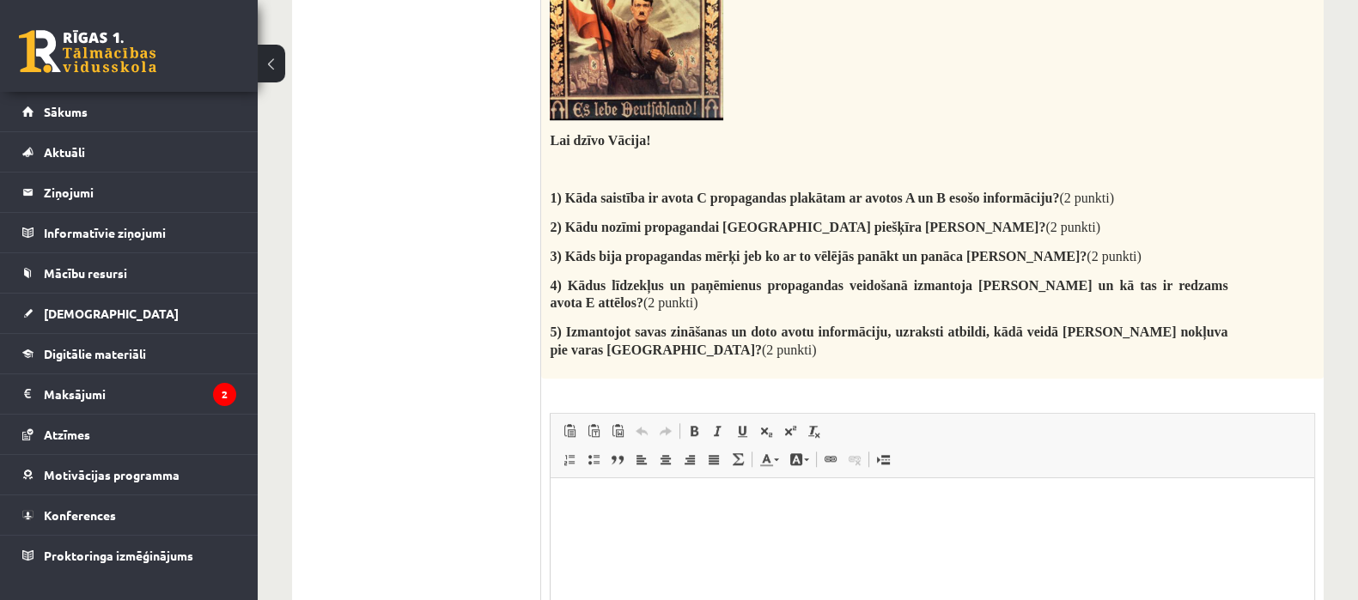
click at [641, 530] on html at bounding box center [931, 503] width 763 height 52
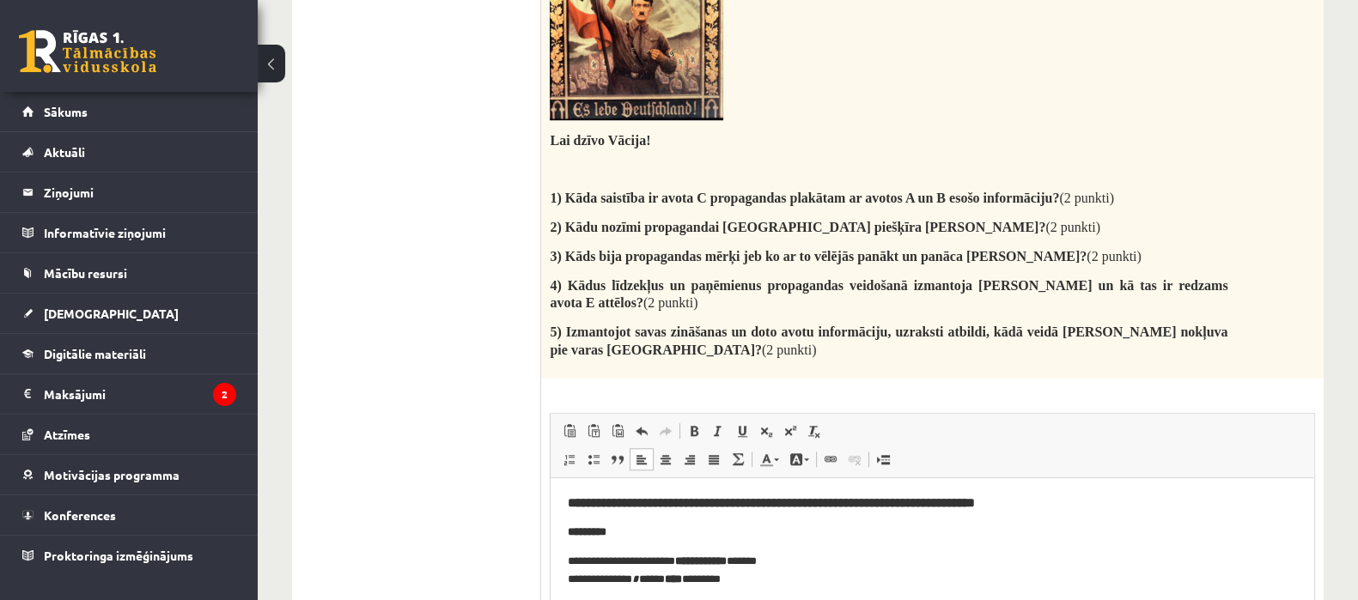
paste body "Editor, wiswyg-editor-user-answer-47433786035840"
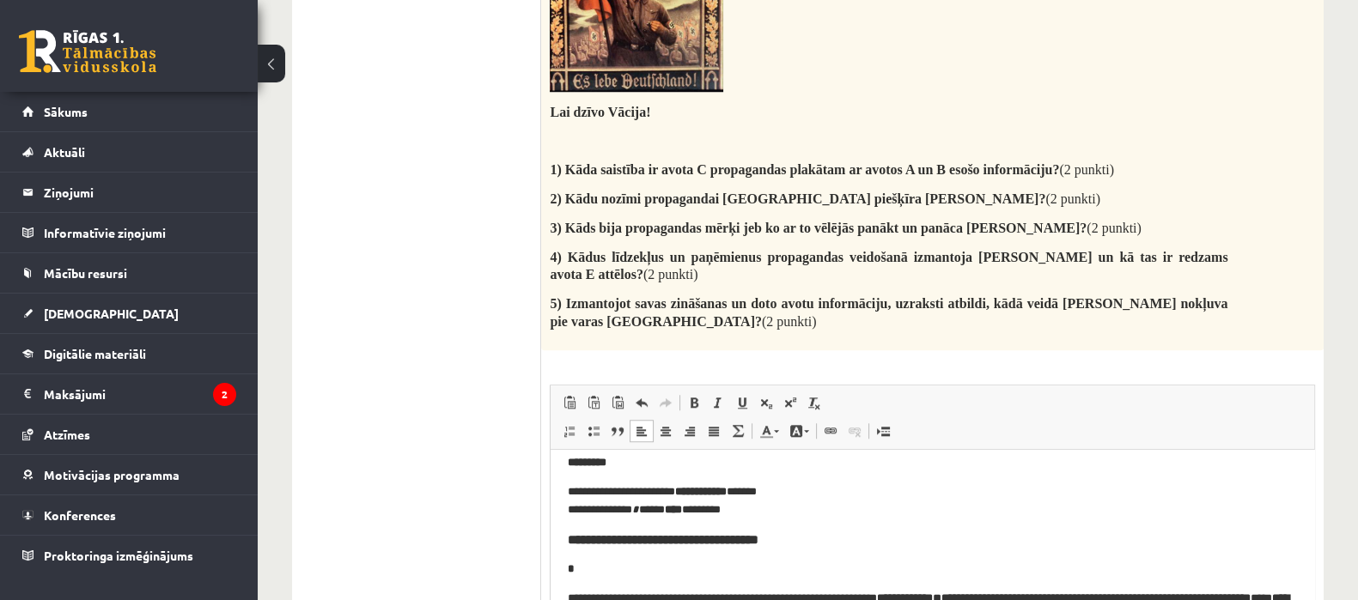
click at [782, 581] on body "**********" at bounding box center [932, 525] width 729 height 200
click at [605, 572] on p "*" at bounding box center [932, 569] width 729 height 18
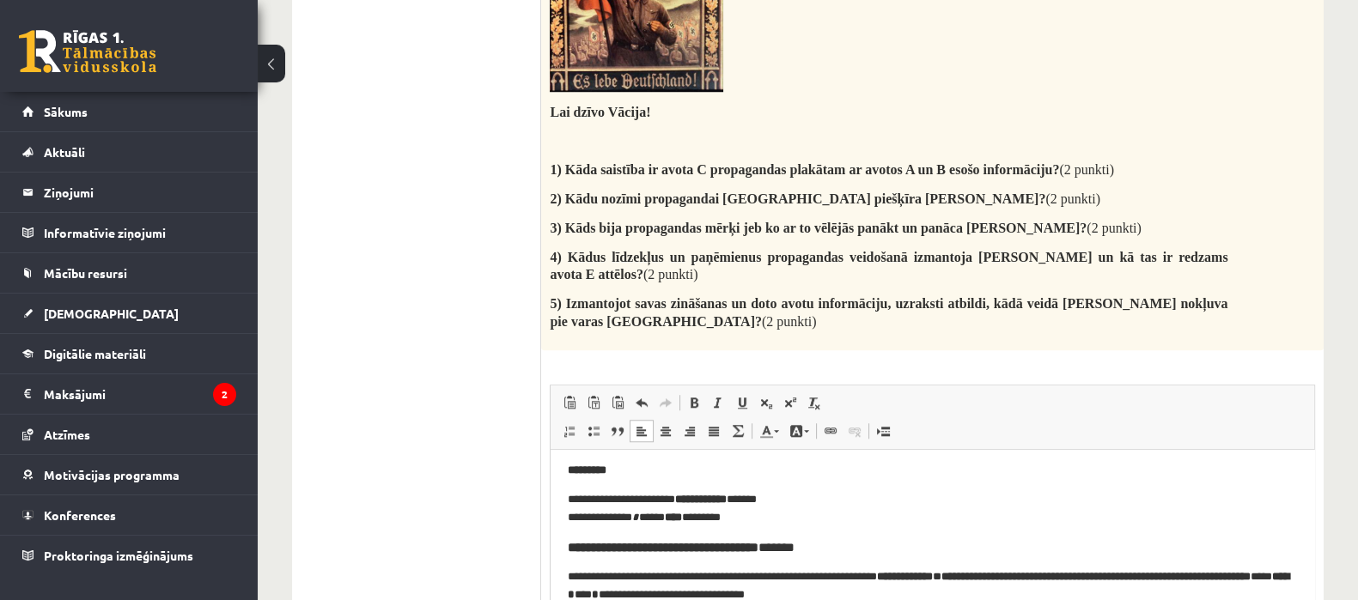
scroll to position [33, 0]
click at [851, 546] on font "**********" at bounding box center [709, 546] width 283 height 13
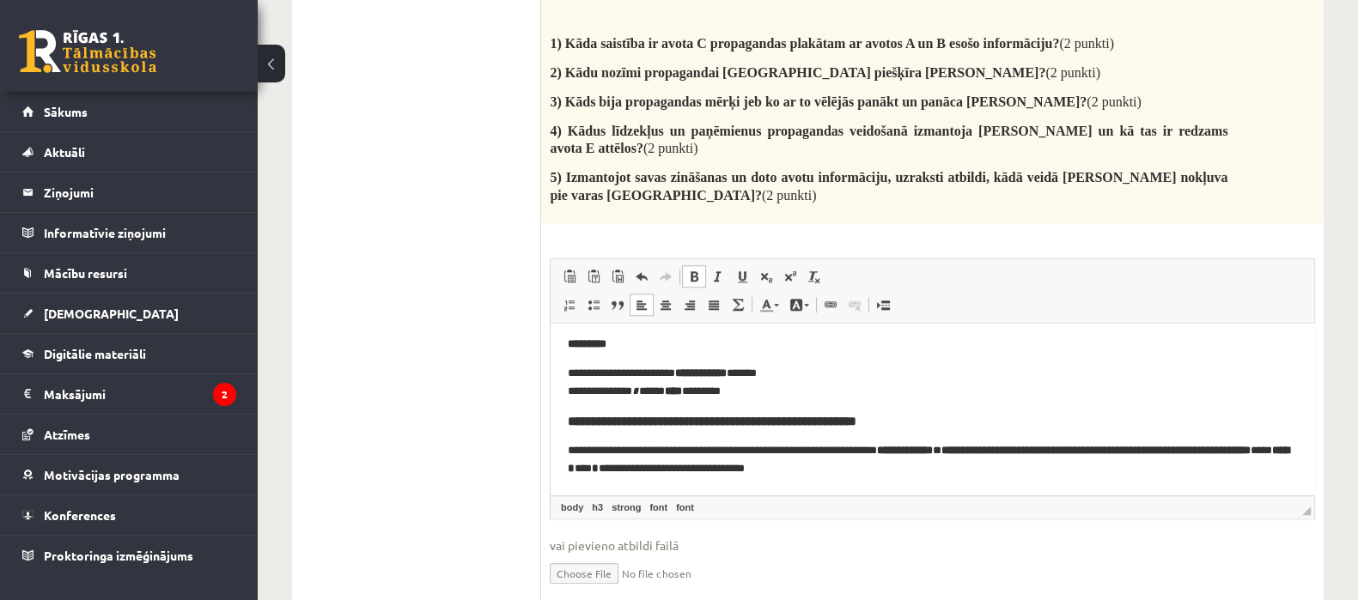
scroll to position [1978, 0]
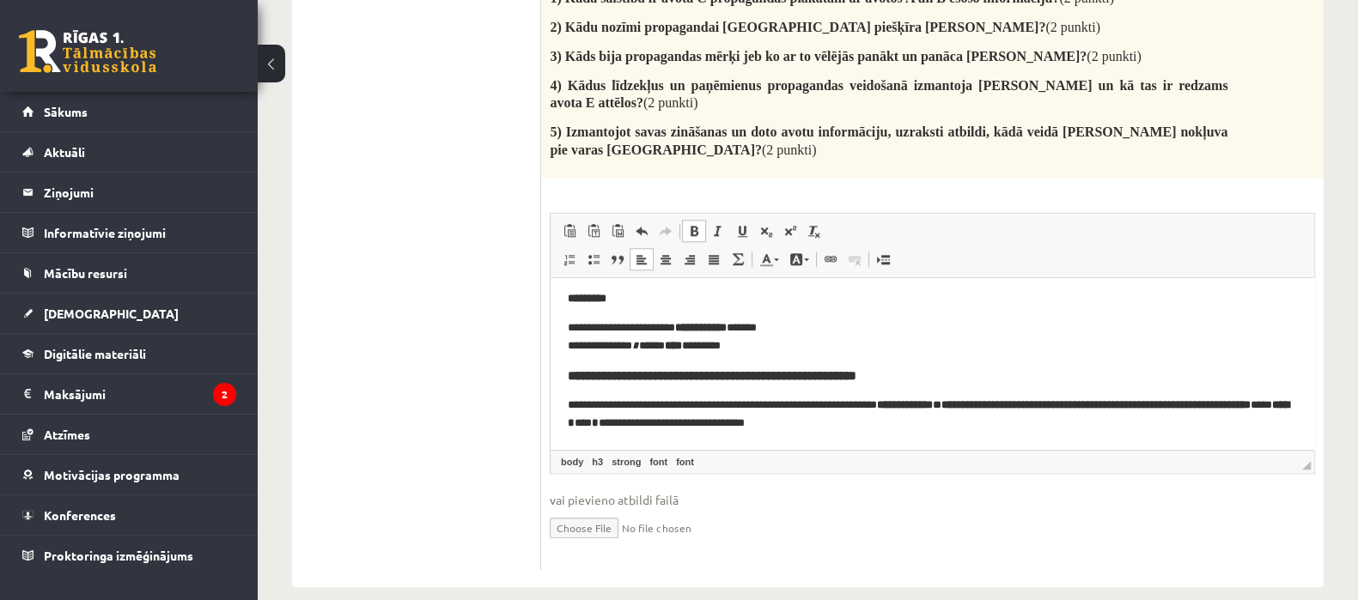
click at [924, 426] on p "**********" at bounding box center [932, 414] width 729 height 36
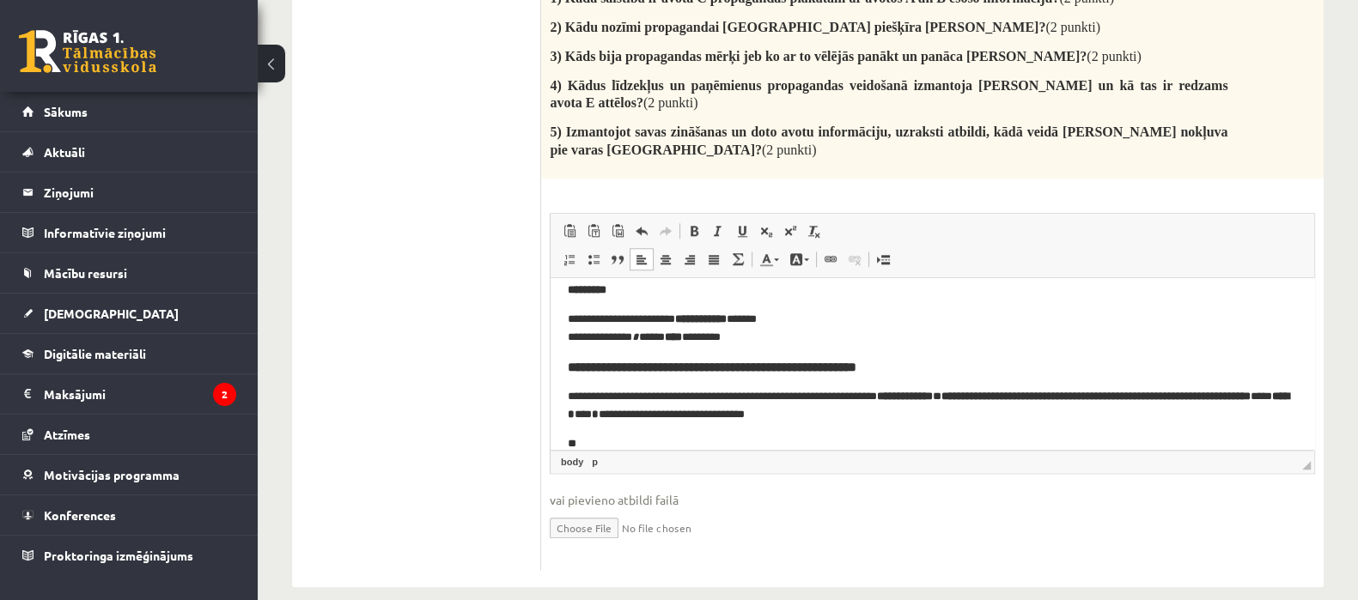
scroll to position [77, 0]
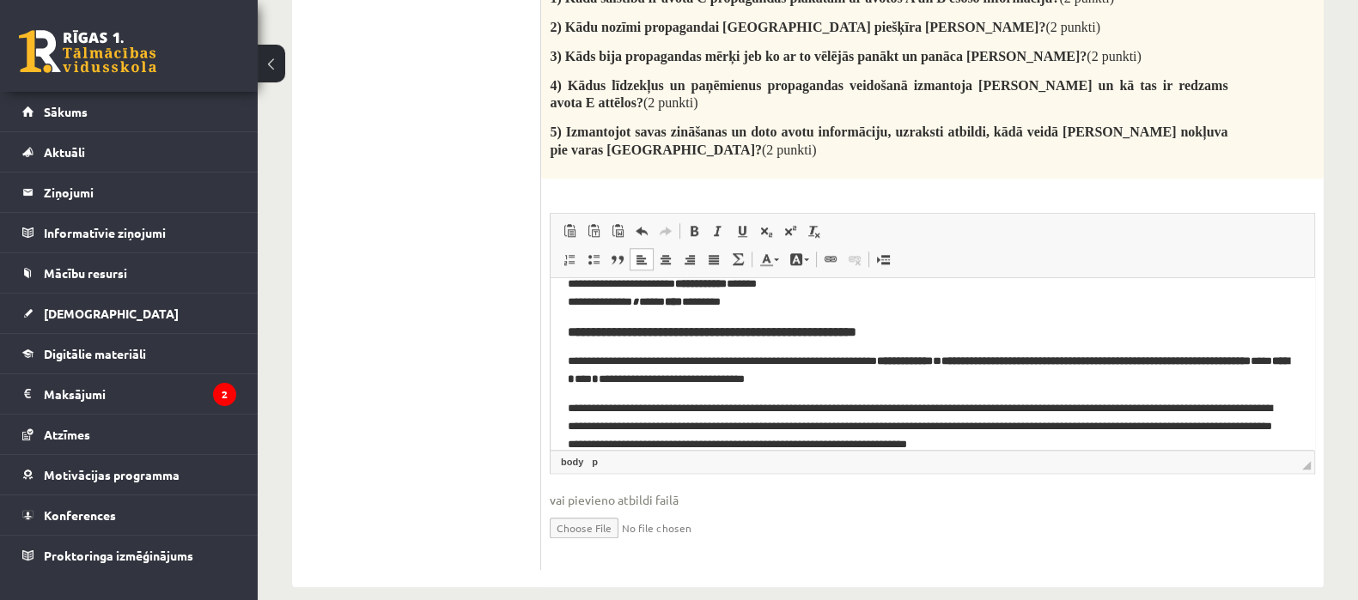
click at [933, 331] on h3 "**********" at bounding box center [924, 331] width 713 height 15
drag, startPoint x: 924, startPoint y: 332, endPoint x: 584, endPoint y: 333, distance: 340.0
click at [584, 333] on h3 "**********" at bounding box center [924, 331] width 713 height 15
click at [569, 361] on font "**********" at bounding box center [722, 360] width 309 height 11
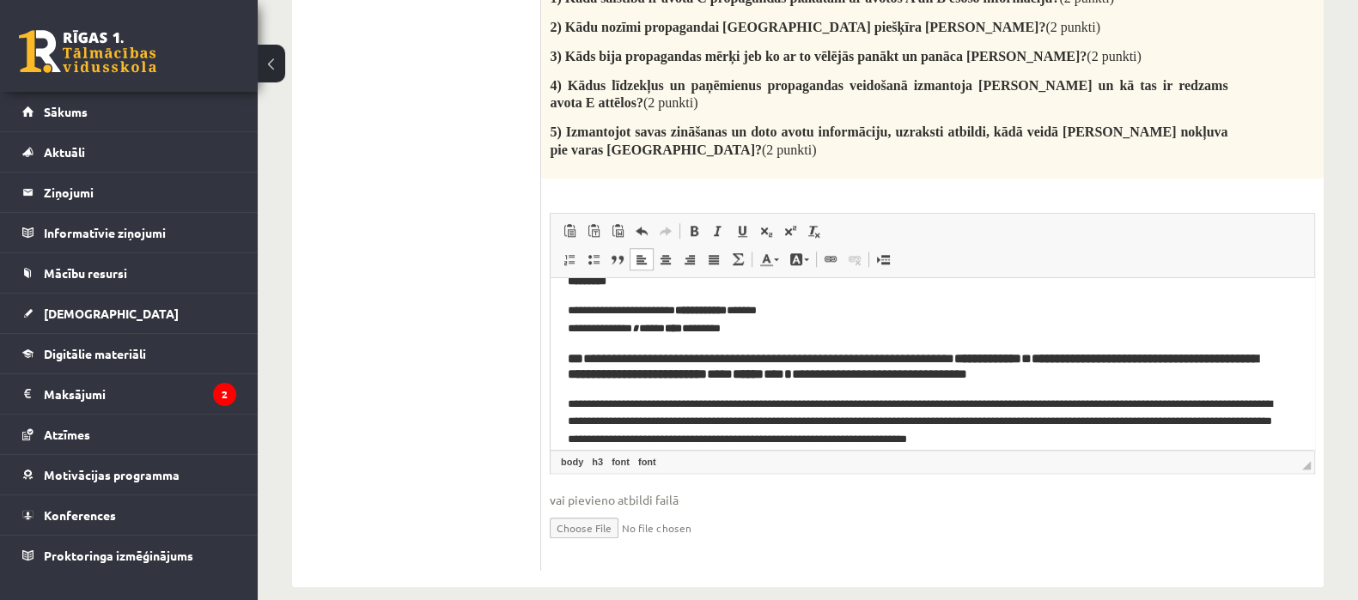
scroll to position [67, 0]
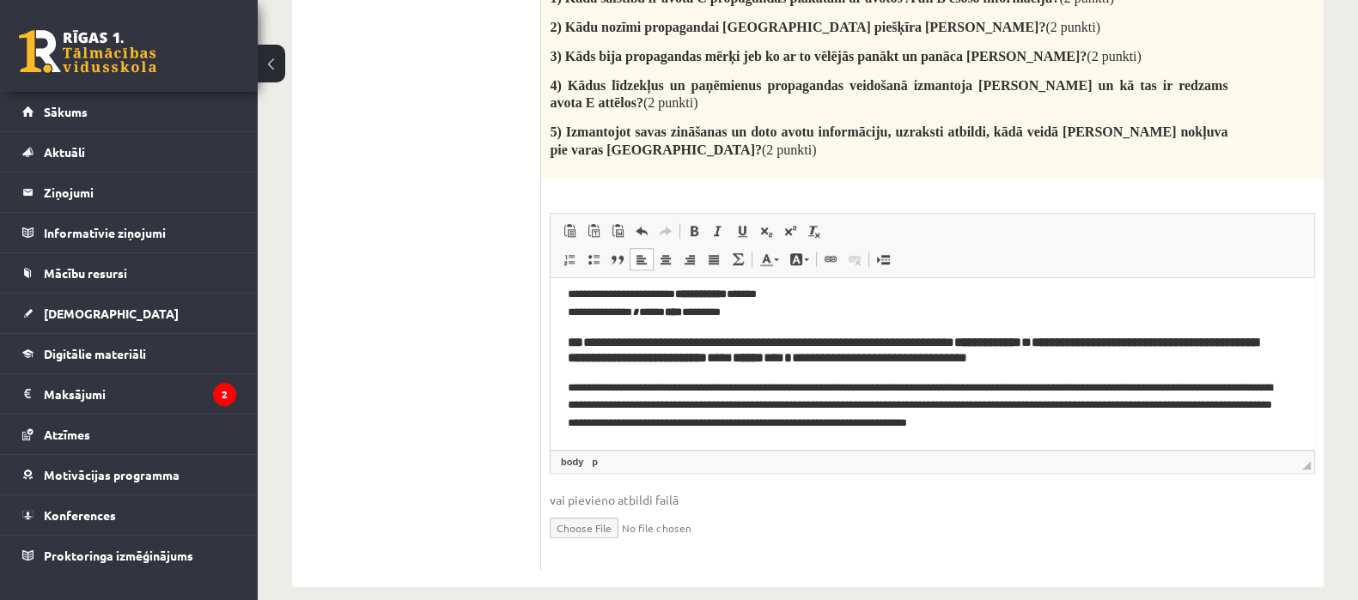
click at [1181, 434] on html "**********" at bounding box center [931, 329] width 763 height 239
click at [577, 387] on p "**********" at bounding box center [924, 405] width 713 height 53
click at [697, 224] on span at bounding box center [694, 231] width 14 height 14
click at [695, 224] on span at bounding box center [694, 231] width 14 height 14
click at [1168, 428] on p "**********" at bounding box center [924, 405] width 713 height 53
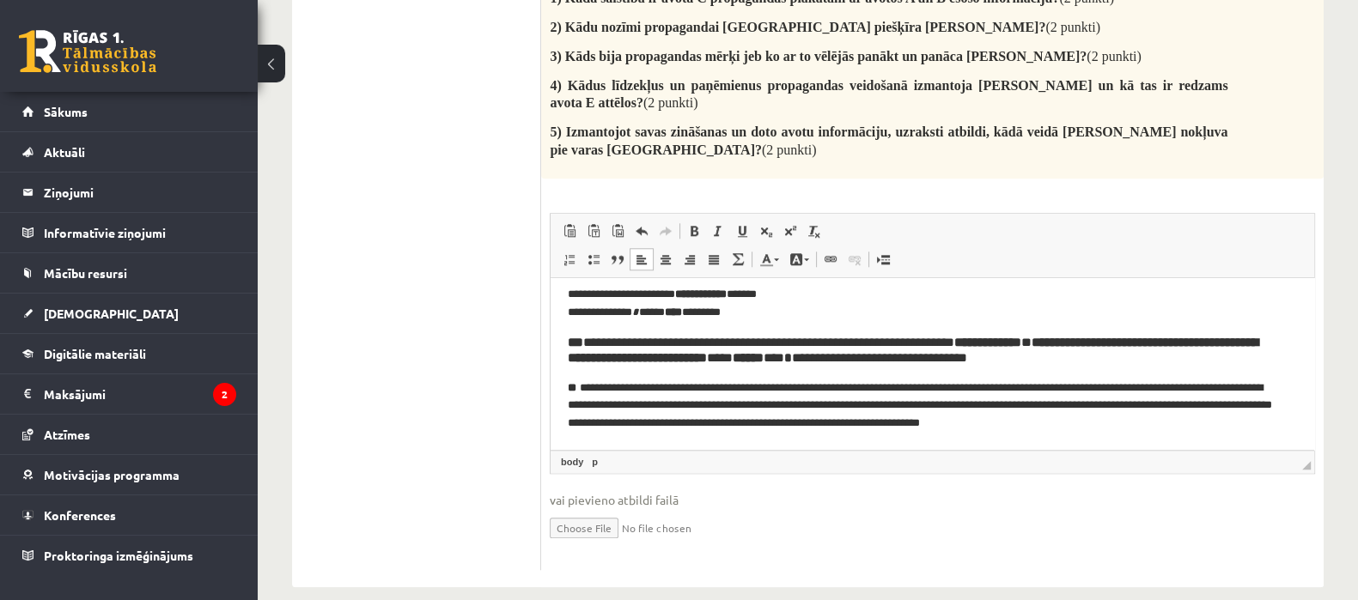
scroll to position [75, 0]
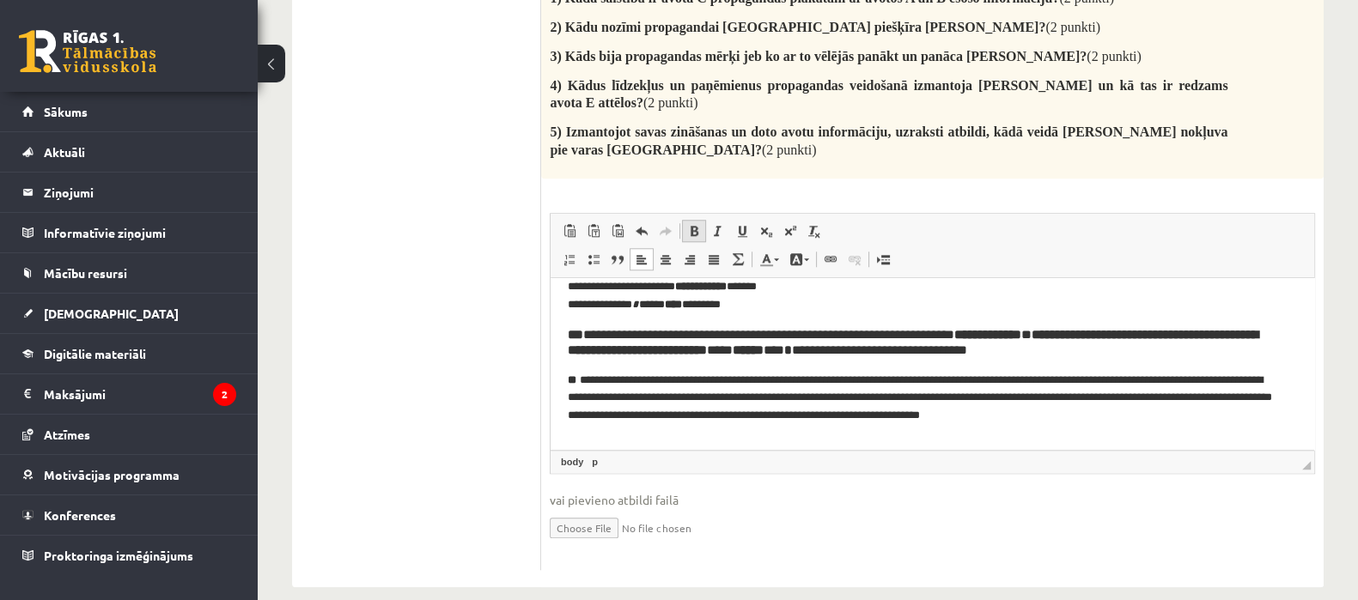
click at [695, 224] on span at bounding box center [694, 231] width 14 height 14
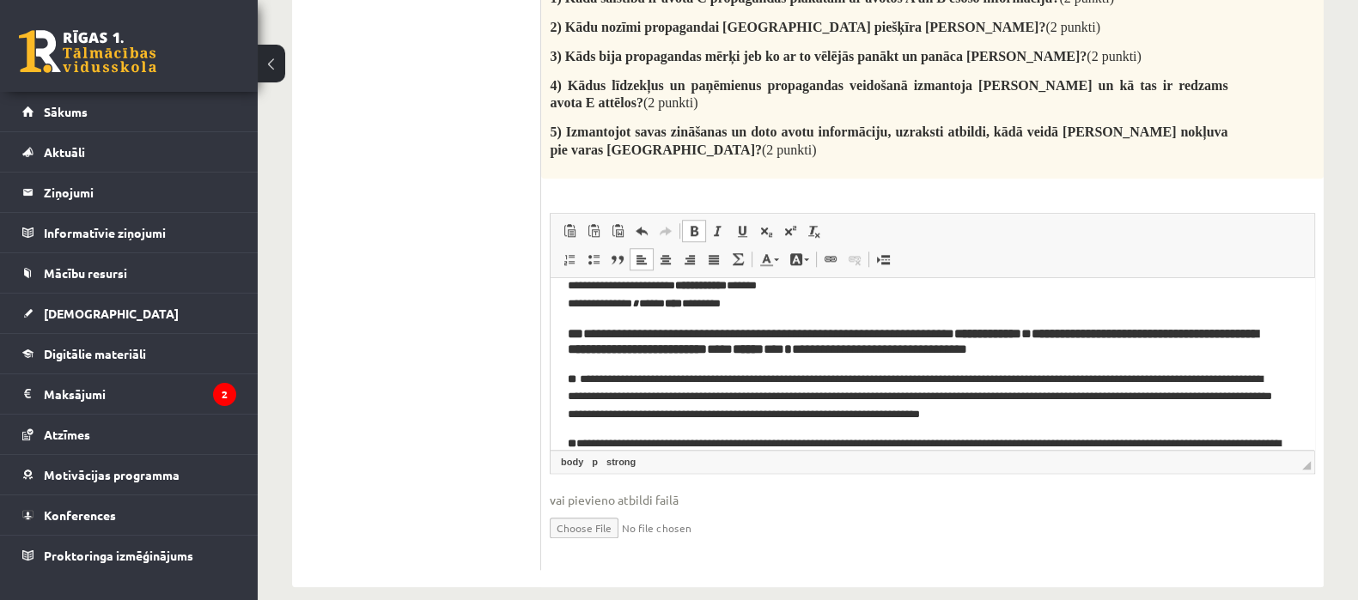
scroll to position [129, 0]
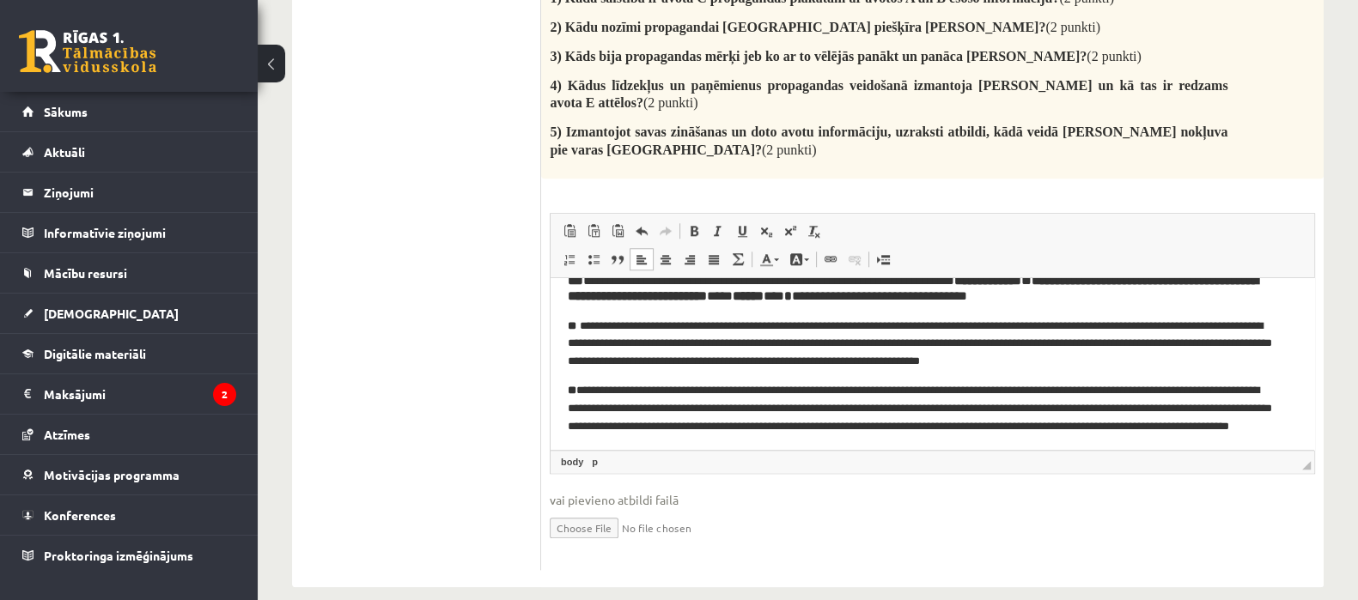
click at [580, 386] on p "**********" at bounding box center [924, 416] width 713 height 71
click at [924, 439] on p "**********" at bounding box center [924, 416] width 713 height 71
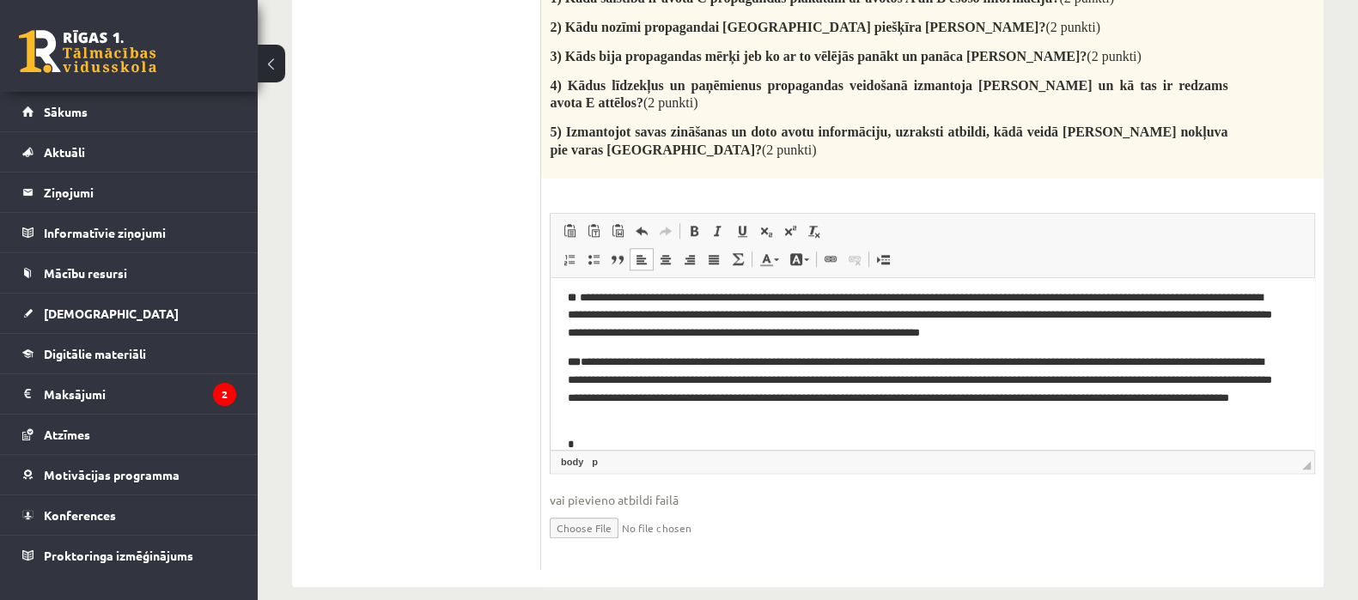
scroll to position [158, 0]
click at [697, 224] on span at bounding box center [694, 231] width 14 height 14
click at [687, 224] on span at bounding box center [694, 231] width 14 height 14
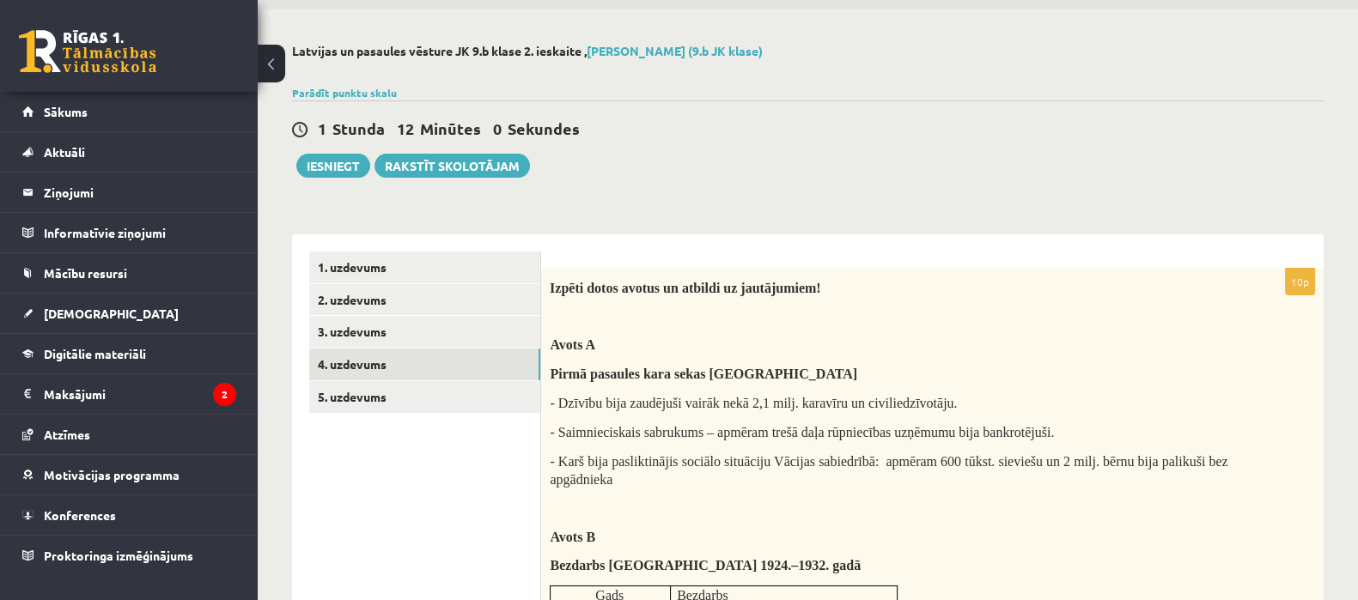
scroll to position [15, 0]
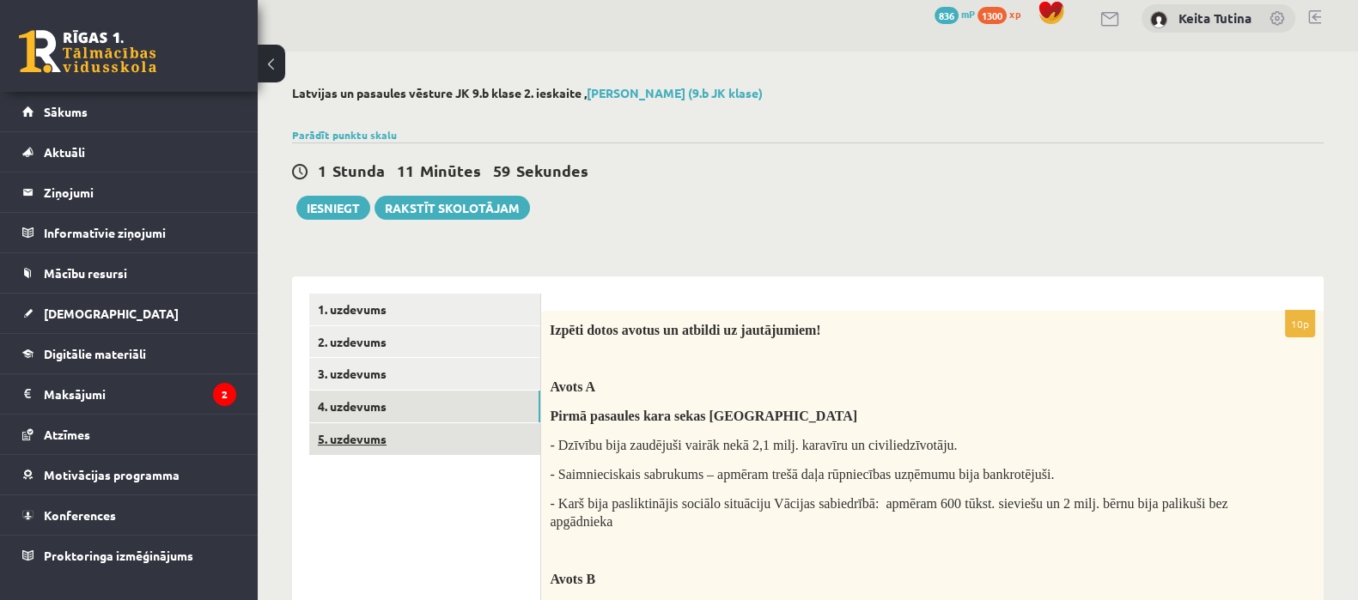
click at [431, 442] on link "5. uzdevums" at bounding box center [424, 439] width 231 height 32
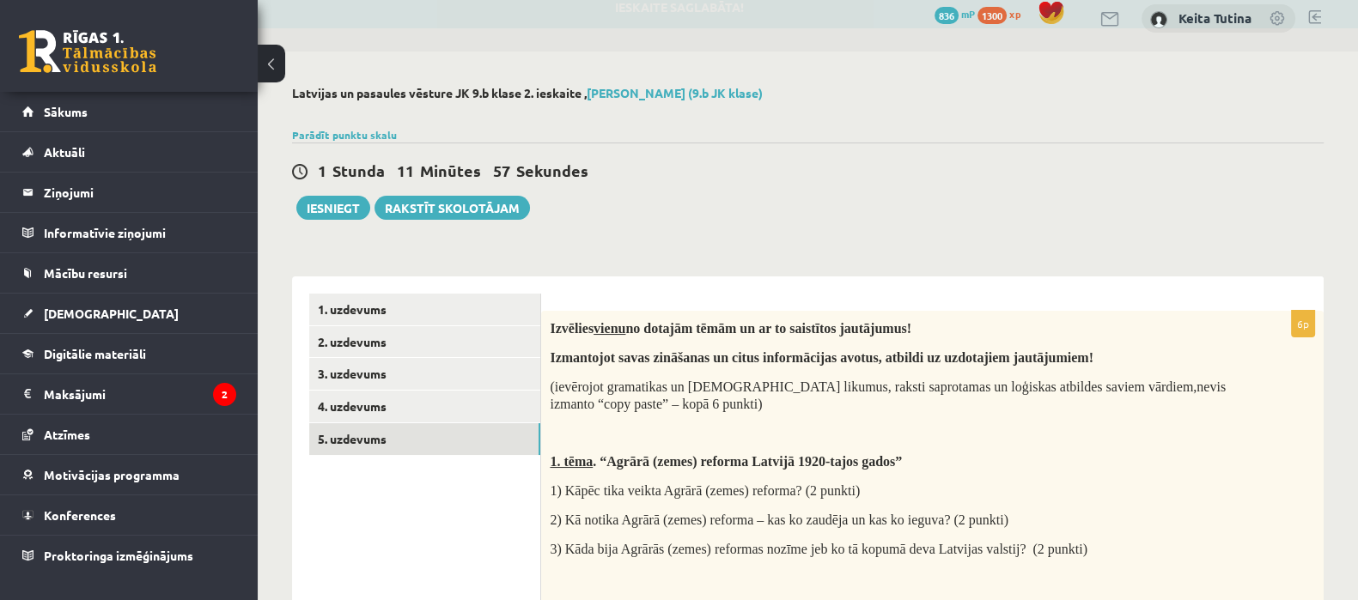
scroll to position [0, 0]
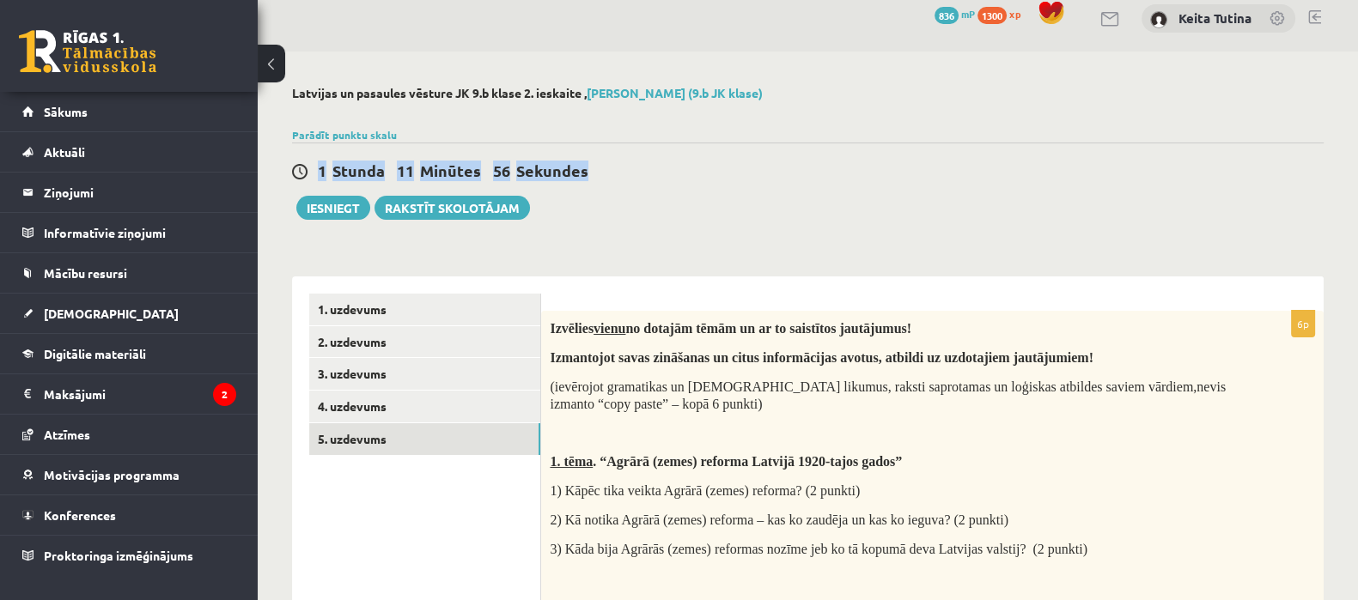
drag, startPoint x: 1355, startPoint y: 173, endPoint x: 1373, endPoint y: 212, distance: 42.6
click at [1357, 212] on html "0 Dāvanas 836 mP 1300 xp [PERSON_NAME] Sākums Aktuāli Kā mācīties eSKOLĀ Kontak…" at bounding box center [679, 285] width 1358 height 600
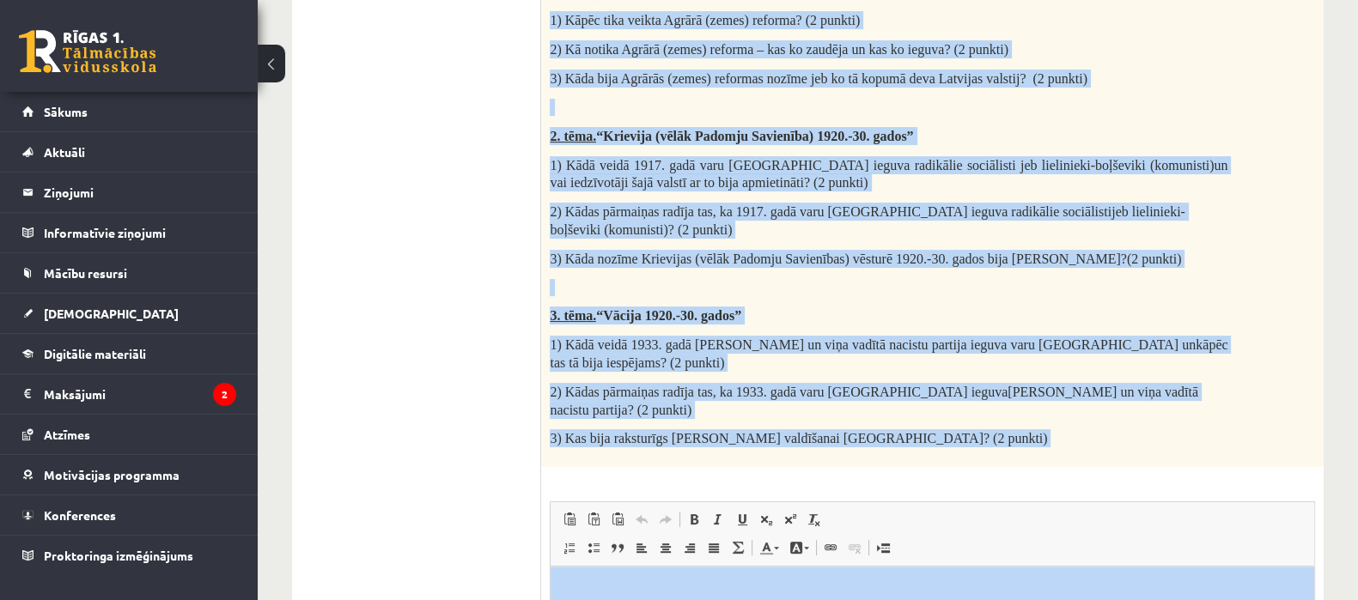
scroll to position [507, 0]
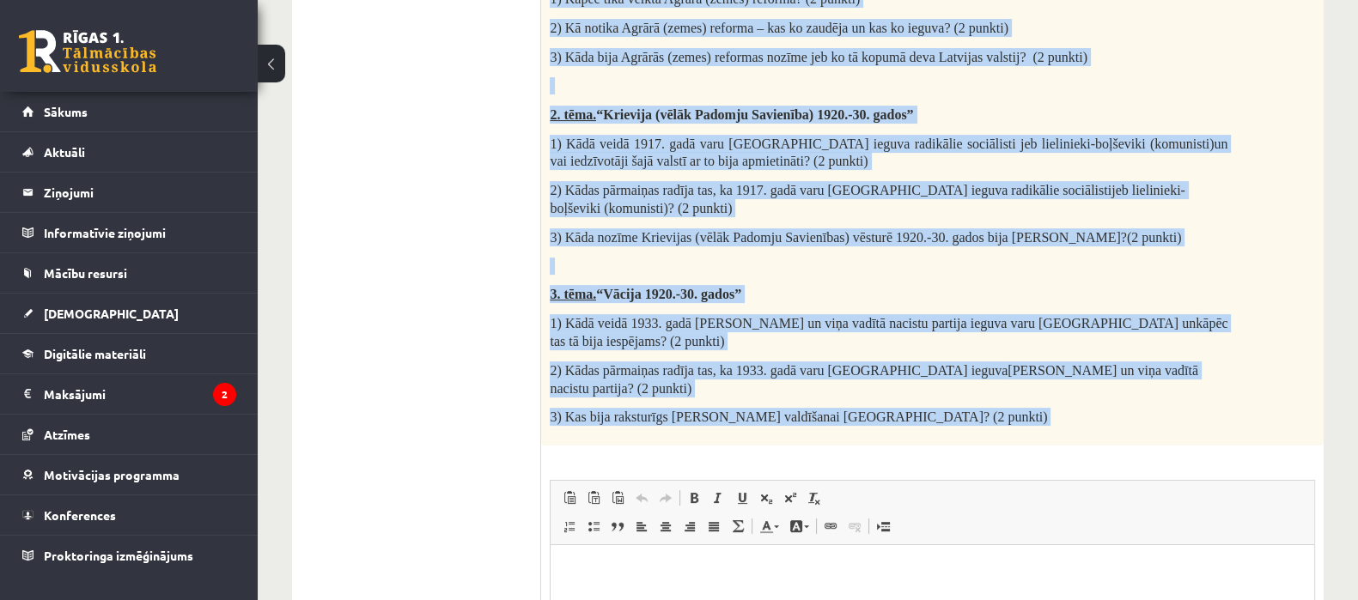
drag, startPoint x: 549, startPoint y: 53, endPoint x: 933, endPoint y: 444, distance: 548.3
click at [933, 444] on div "6p Izvēlies vienu no dotajām tēmām un ar to saistītos jautājumus! Izmantojot sa…" at bounding box center [932, 328] width 782 height 1019
drag, startPoint x: 829, startPoint y: 399, endPoint x: 936, endPoint y: 145, distance: 275.6
click at [936, 145] on span "1) Kādā veidā 1917. gadā varu [GEOGRAPHIC_DATA] ieguva radikālie sociālisti jeb…" at bounding box center [882, 144] width 664 height 15
copy div "Loremips dolor si ametcon adipi el se do eiusmodte incididunt! Utlaboreet dolor…"
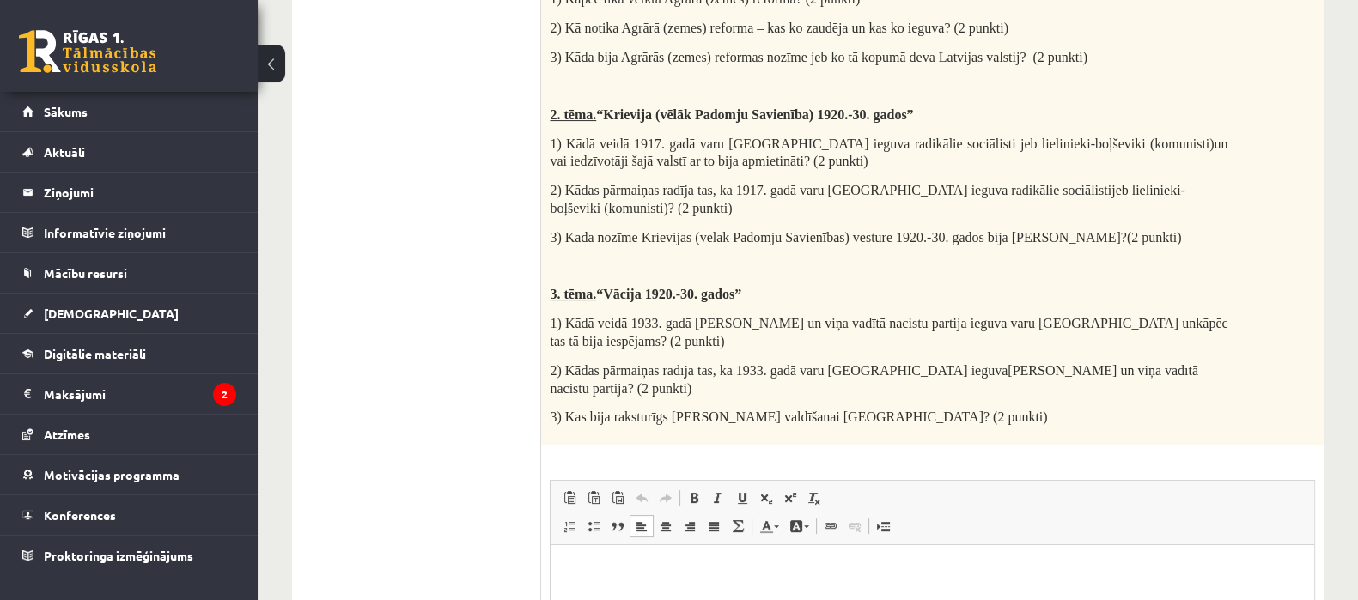
click at [641, 587] on html at bounding box center [931, 571] width 763 height 52
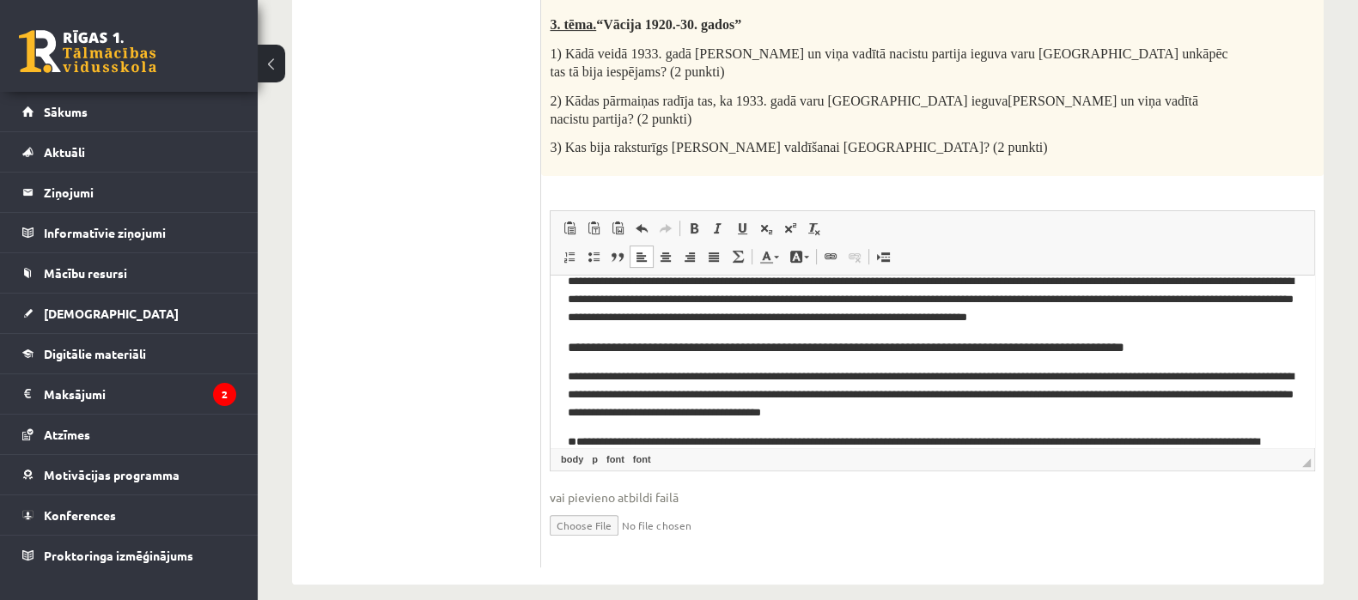
scroll to position [101, 0]
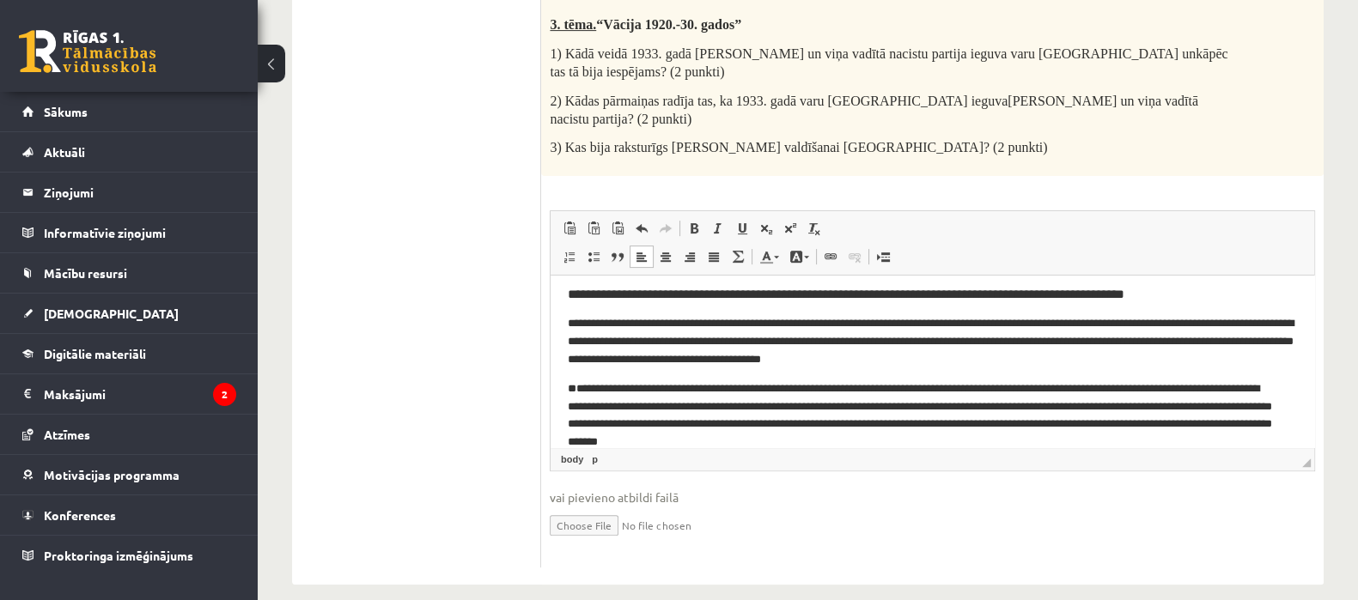
click at [578, 390] on p "**********" at bounding box center [924, 415] width 713 height 71
